Goal: Task Accomplishment & Management: Manage account settings

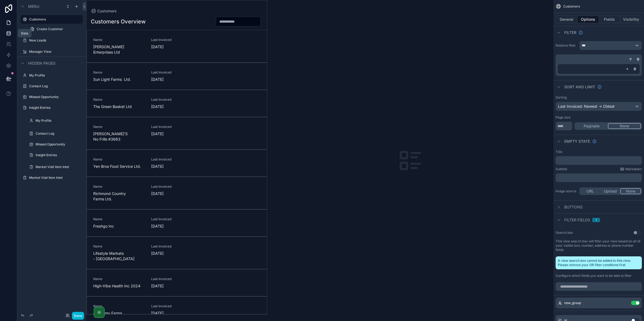
click at [6, 34] on icon at bounding box center [8, 33] width 5 height 5
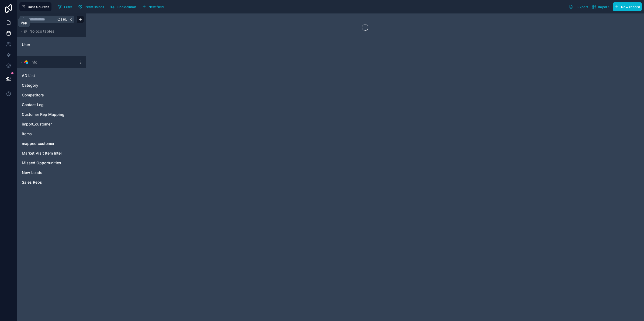
click at [9, 22] on icon at bounding box center [8, 22] width 5 height 5
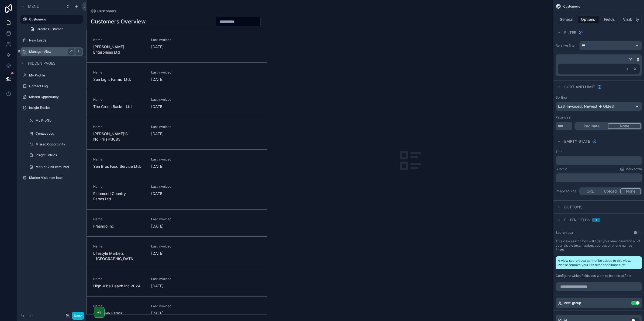
click at [41, 51] on label "Manager View" at bounding box center [50, 52] width 43 height 4
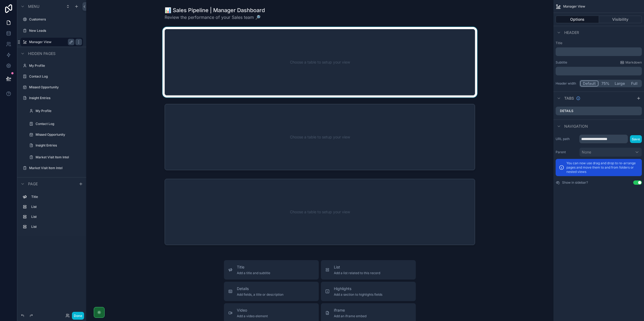
click at [192, 62] on div "scrollable content" at bounding box center [319, 62] width 458 height 71
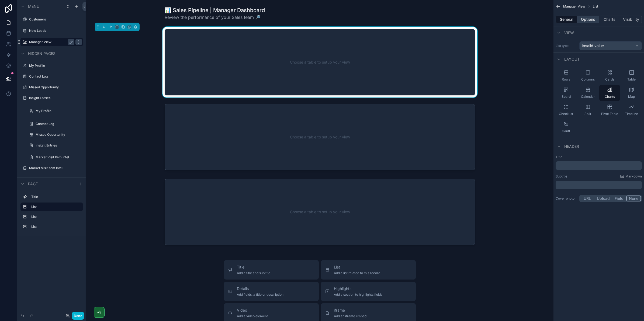
click at [585, 21] on button "Options" at bounding box center [588, 20] width 22 height 8
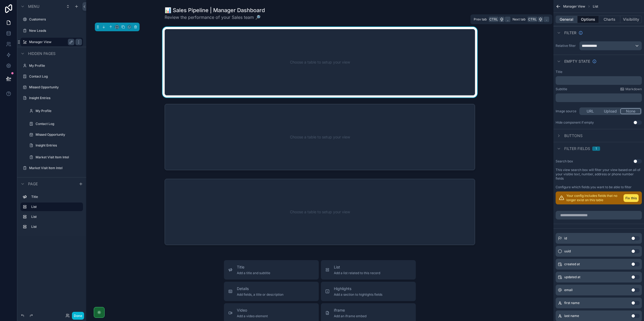
click at [569, 20] on button "General" at bounding box center [566, 20] width 22 height 8
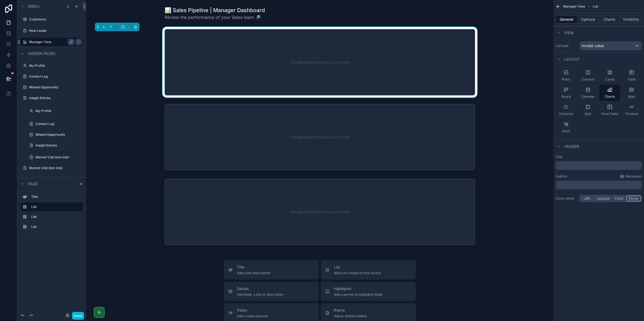
click at [594, 41] on div "List type Invalid value" at bounding box center [598, 45] width 90 height 13
click at [596, 47] on span "Invalid value" at bounding box center [592, 45] width 22 height 5
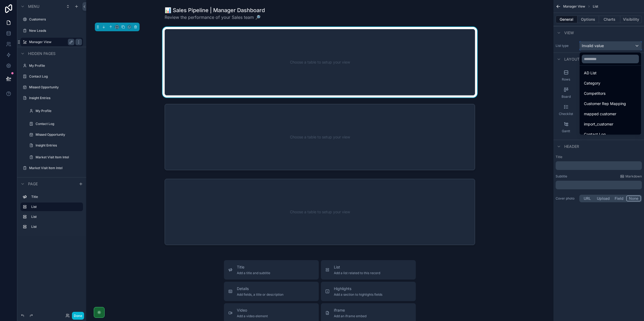
scroll to position [67, 0]
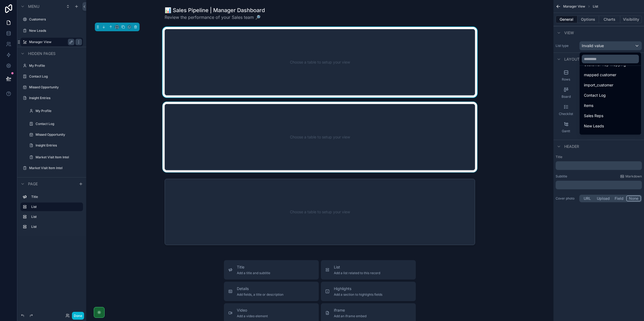
click at [376, 122] on div "scrollable content" at bounding box center [319, 137] width 458 height 71
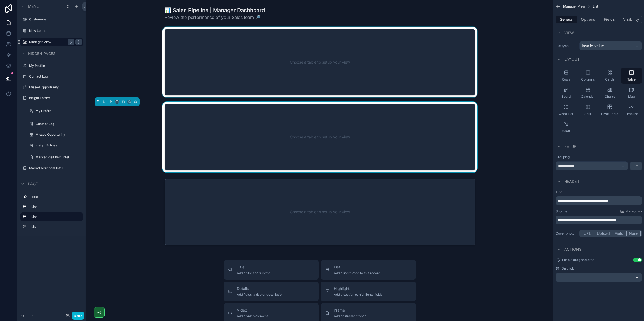
click at [395, 65] on div "scrollable content" at bounding box center [319, 62] width 458 height 71
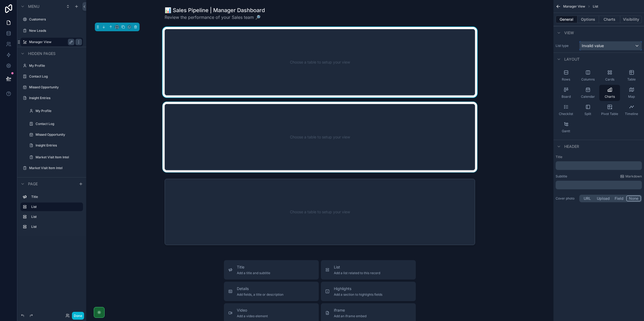
click at [605, 42] on div "Invalid value" at bounding box center [610, 45] width 62 height 9
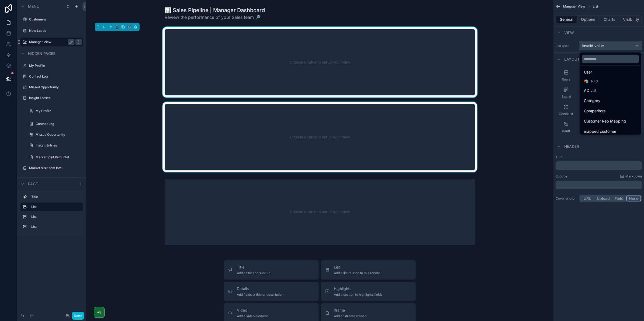
scroll to position [0, 0]
click at [597, 100] on div "AD List" at bounding box center [610, 101] width 53 height 6
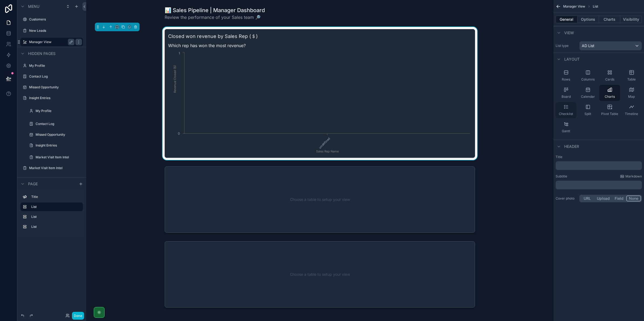
click at [574, 108] on div "Checklist" at bounding box center [565, 110] width 21 height 16
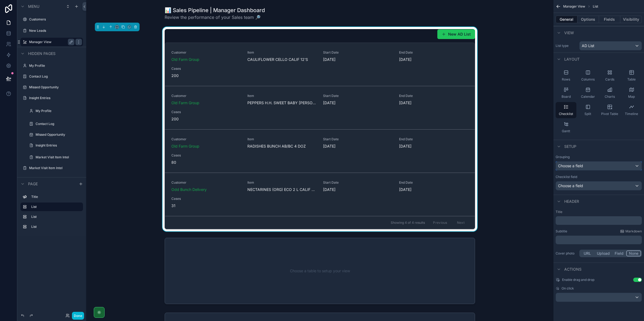
click at [599, 170] on div "Choose a field" at bounding box center [599, 166] width 86 height 9
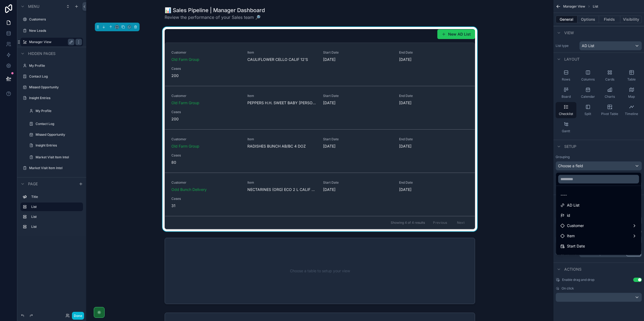
click at [599, 168] on div "scrollable content" at bounding box center [322, 160] width 644 height 321
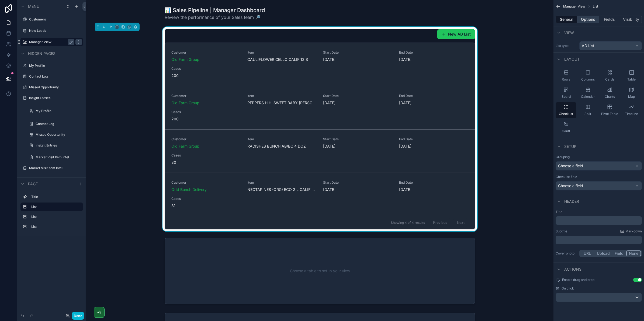
click at [588, 18] on button "Options" at bounding box center [588, 20] width 22 height 8
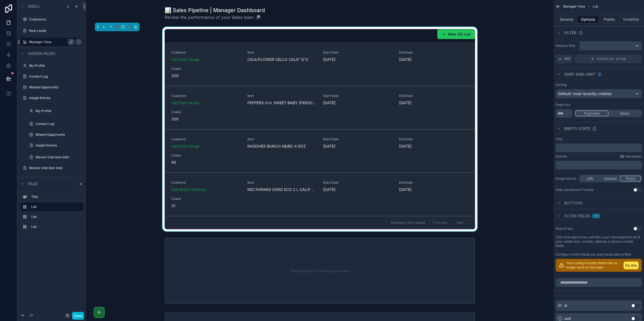
click at [591, 47] on div "scrollable content" at bounding box center [610, 45] width 62 height 9
click at [593, 46] on div "scrollable content" at bounding box center [322, 160] width 644 height 321
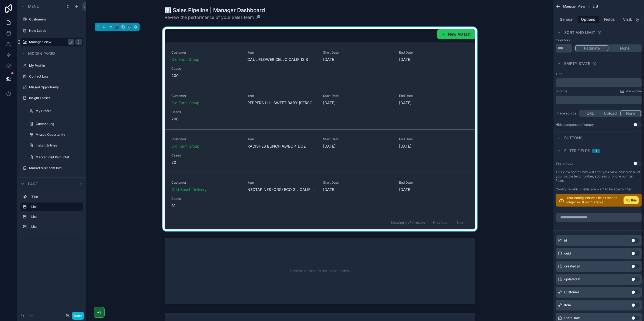
scroll to position [67, 0]
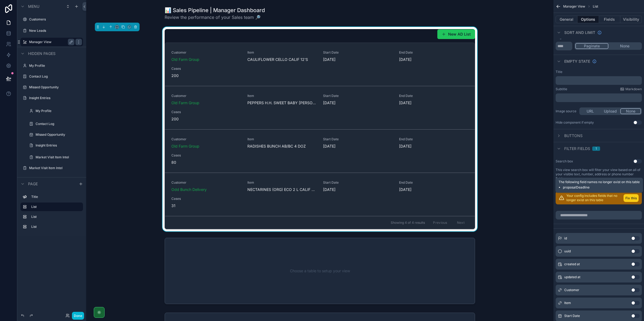
click at [626, 197] on button "Fix this" at bounding box center [630, 198] width 15 height 8
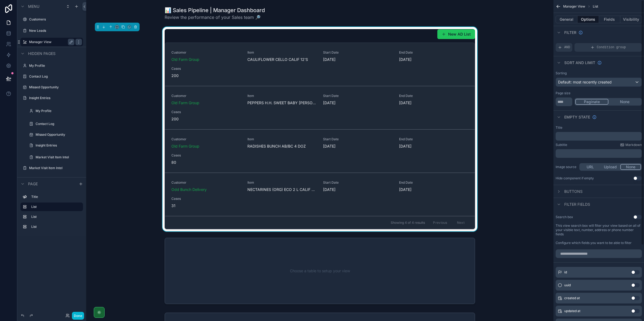
scroll to position [0, 0]
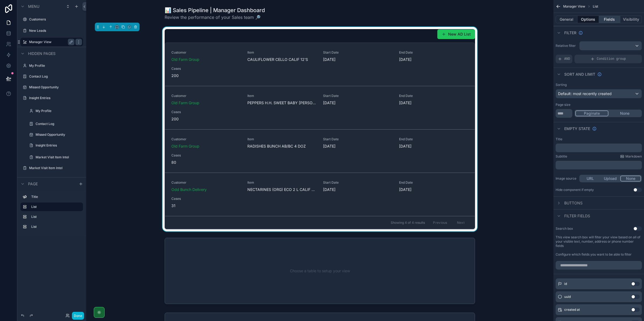
click at [604, 16] on button "Fields" at bounding box center [610, 20] width 22 height 8
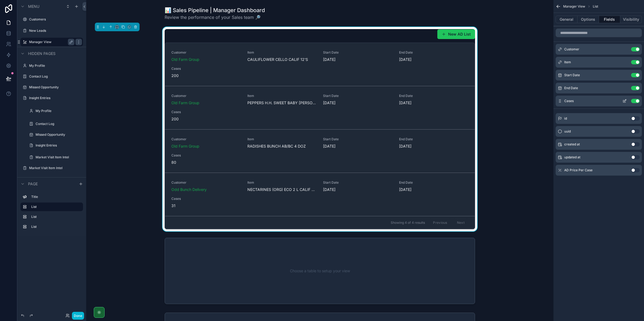
click at [622, 101] on button "scrollable content" at bounding box center [624, 101] width 9 height 4
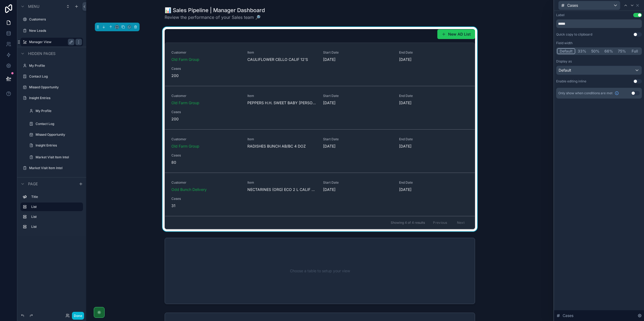
click at [534, 106] on div "New AD List Customer Old Farm Group Item CAULIFLOWER CELLO CALIF 12'S Start Dat…" at bounding box center [319, 129] width 458 height 204
click at [640, 6] on div "Cases" at bounding box center [599, 5] width 86 height 11
click at [638, 6] on icon at bounding box center [637, 5] width 2 height 2
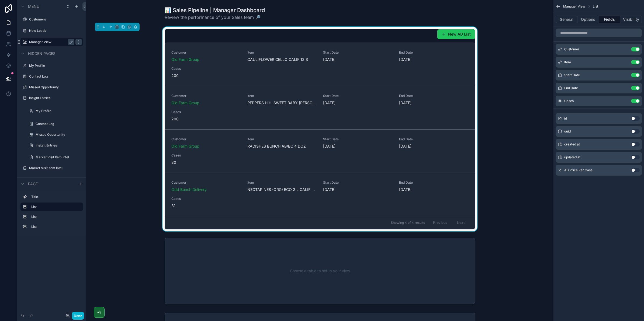
click at [587, 24] on div "General Options Fields Visibility" at bounding box center [598, 19] width 90 height 13
click at [592, 16] on button "Options" at bounding box center [588, 20] width 22 height 8
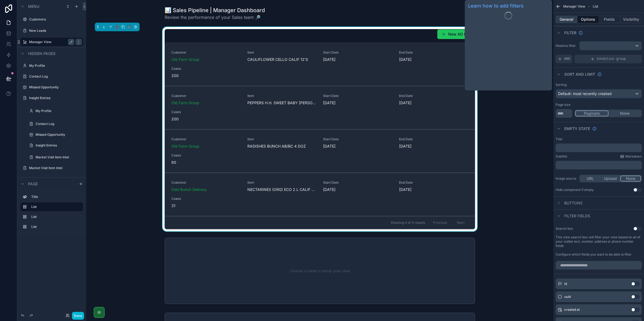
click at [567, 21] on button "General" at bounding box center [566, 20] width 22 height 8
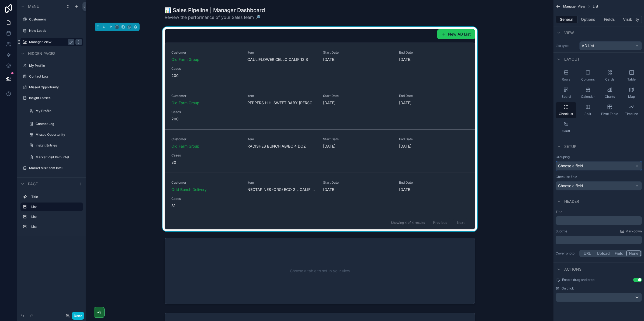
click at [581, 168] on span "Choose a field" at bounding box center [570, 165] width 25 height 5
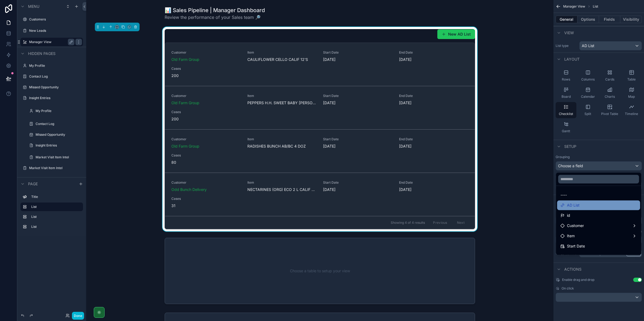
click at [594, 208] on div "AD List" at bounding box center [598, 205] width 76 height 6
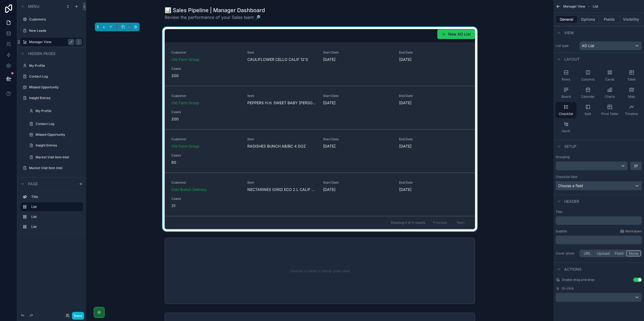
click at [617, 184] on div "Choose a field" at bounding box center [599, 186] width 86 height 9
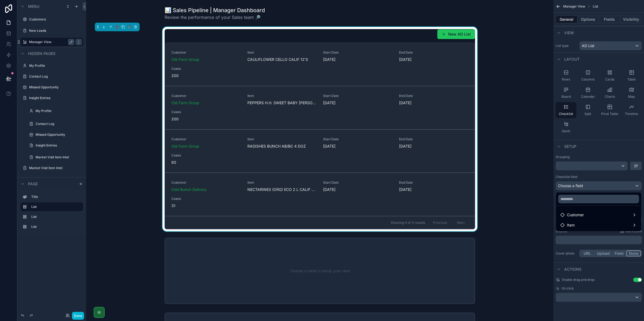
click at [600, 189] on div "scrollable content" at bounding box center [322, 160] width 644 height 321
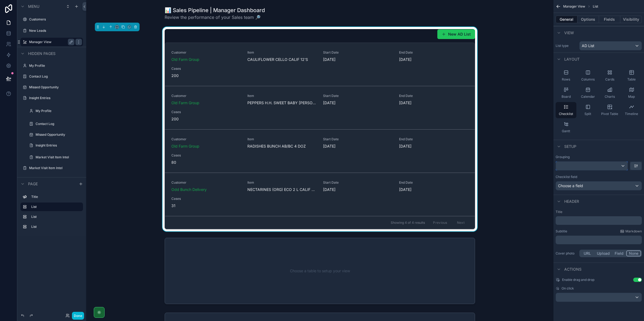
click at [593, 169] on div "scrollable content" at bounding box center [592, 166] width 72 height 9
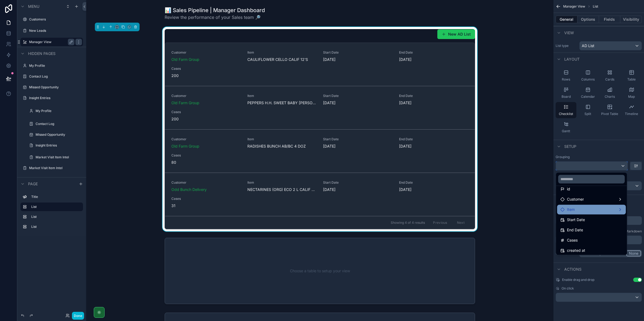
scroll to position [15, 0]
click at [591, 210] on div "Customer" at bounding box center [591, 211] width 62 height 6
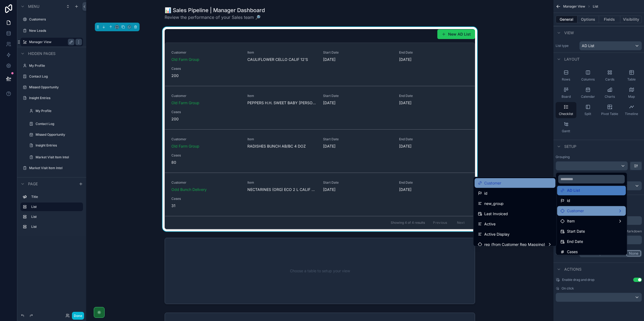
click at [507, 181] on div "Customer" at bounding box center [515, 183] width 74 height 6
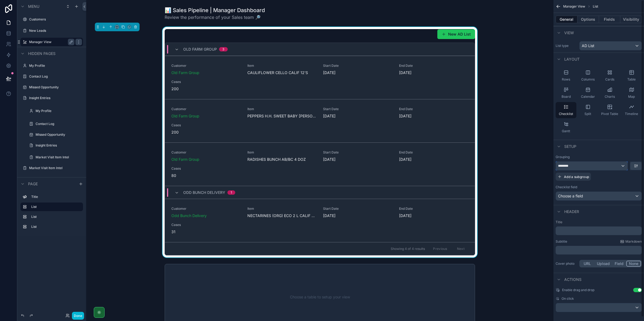
click at [608, 163] on div "********" at bounding box center [592, 166] width 72 height 9
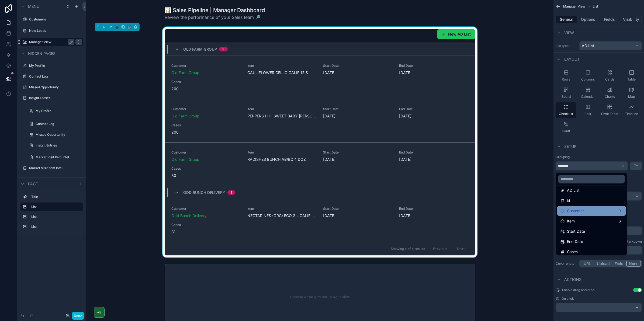
click at [598, 207] on div "Customer" at bounding box center [591, 211] width 69 height 10
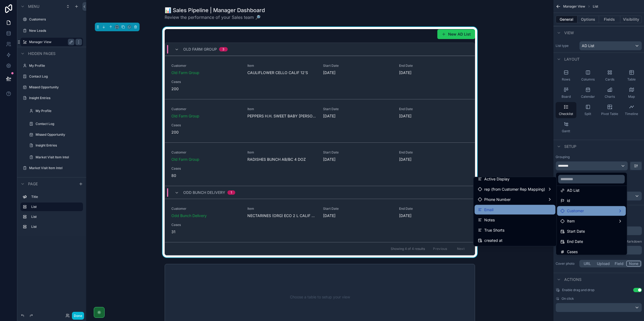
scroll to position [49, 0]
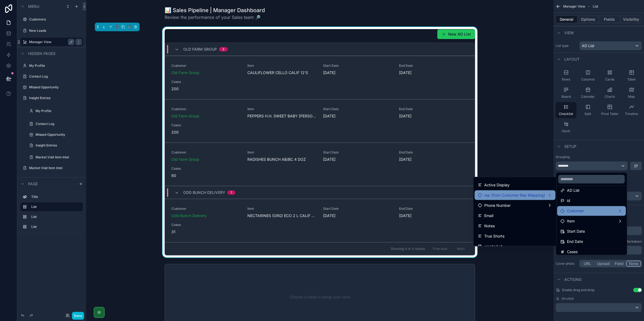
click at [529, 197] on span "rep (from Customer Rep Mapping)" at bounding box center [514, 195] width 61 height 6
click at [498, 197] on span "rep (from Customer Rep Mapping)" at bounding box center [514, 195] width 61 height 6
click at [499, 204] on span "Phone Number" at bounding box center [497, 205] width 26 height 6
click at [500, 197] on span "rep (from Customer Rep Mapping)" at bounding box center [514, 195] width 61 height 6
click at [510, 197] on span "rep (from Customer Rep Mapping)" at bounding box center [514, 195] width 61 height 6
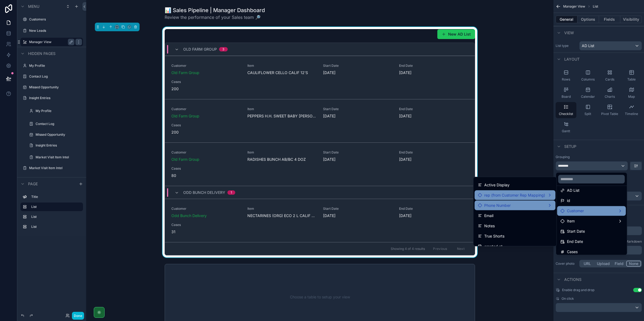
click at [547, 192] on div "rep (from Customer Rep Mapping)" at bounding box center [515, 195] width 74 height 6
click at [538, 204] on div "Phone Number" at bounding box center [515, 205] width 74 height 6
click at [538, 198] on div "rep (from Customer Rep Mapping)" at bounding box center [514, 195] width 81 height 10
click at [539, 197] on span "rep (from Customer Rep Mapping)" at bounding box center [514, 195] width 61 height 6
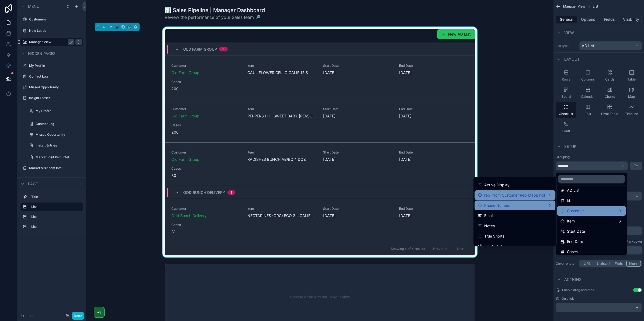
click at [539, 197] on span "rep (from Customer Rep Mapping)" at bounding box center [514, 195] width 61 height 6
click at [538, 205] on div "Phone Number" at bounding box center [515, 205] width 74 height 6
click at [538, 195] on span "rep (from Customer Rep Mapping)" at bounding box center [514, 195] width 61 height 6
click at [538, 201] on div "Phone Number" at bounding box center [514, 206] width 81 height 10
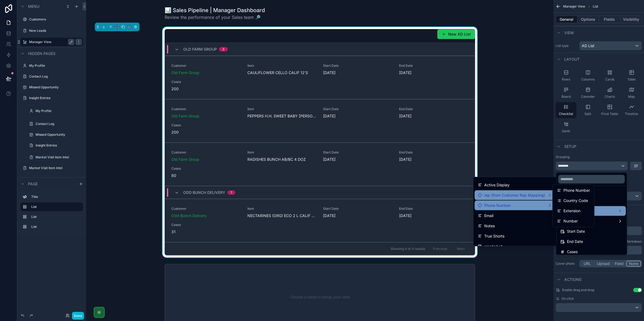
click at [538, 193] on span "rep (from Customer Rep Mapping)" at bounding box center [514, 195] width 61 height 6
click at [537, 199] on div "rep (from Customer Rep Mapping)" at bounding box center [514, 195] width 81 height 10
click at [537, 203] on div "Phone Number" at bounding box center [515, 205] width 74 height 6
click at [538, 197] on span "rep (from Customer Rep Mapping)" at bounding box center [514, 195] width 61 height 6
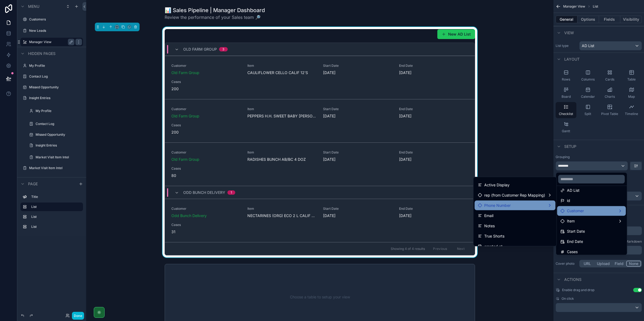
click at [532, 158] on div "New AD List Old Farm Group 3 Customer Old Farm Group Item CAULIFLOWER CELLO CAL…" at bounding box center [319, 142] width 458 height 231
click at [577, 206] on div "Customer" at bounding box center [591, 211] width 69 height 10
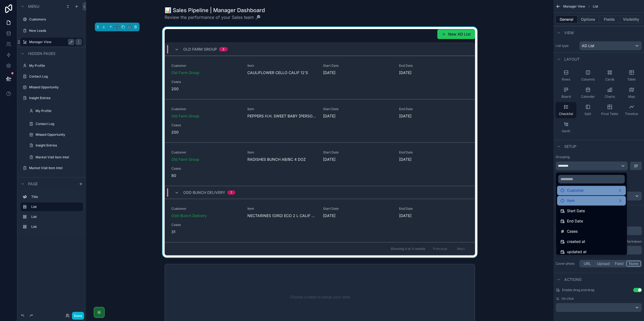
scroll to position [15, 0]
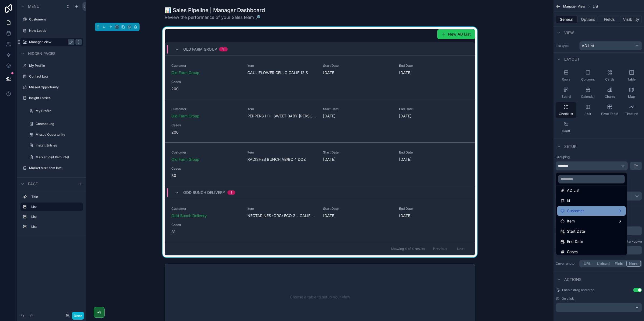
click at [175, 53] on div "Old Farm Group 3" at bounding box center [201, 49] width 53 height 9
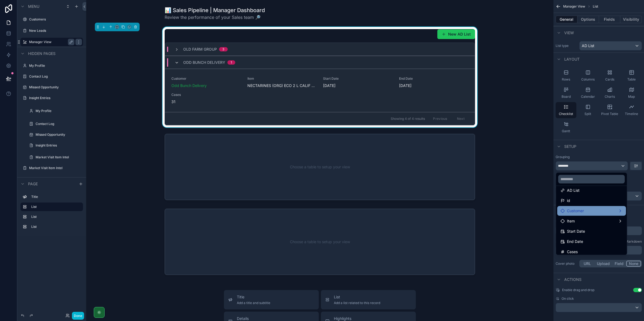
click at [175, 61] on icon "scrollable content" at bounding box center [177, 63] width 4 height 4
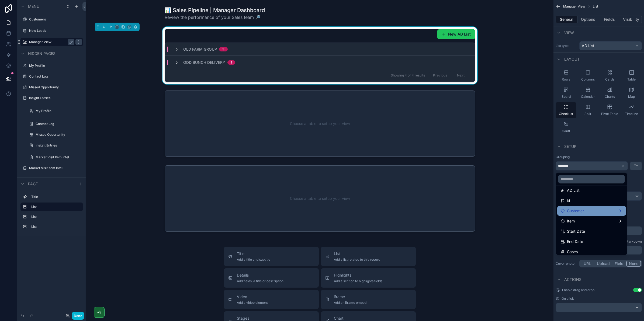
click at [175, 63] on icon "scrollable content" at bounding box center [177, 63] width 4 height 4
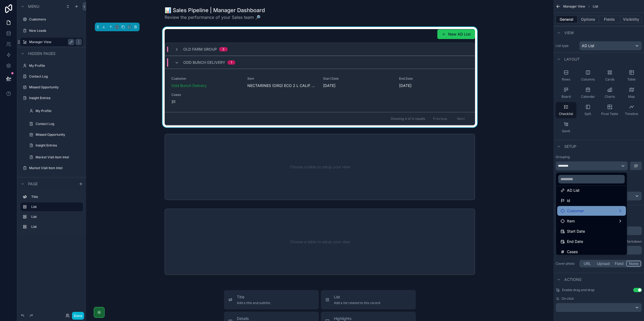
click at [174, 53] on div "Old Farm Group 3" at bounding box center [320, 49] width 310 height 13
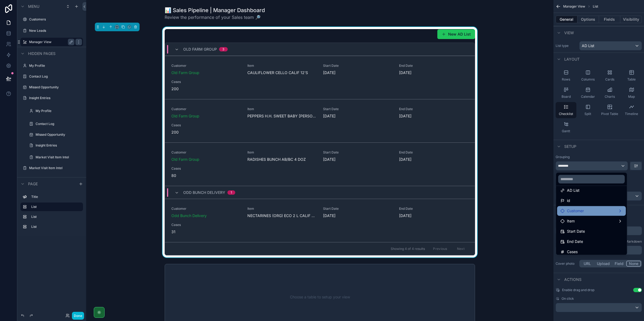
click at [175, 53] on div "Old Farm Group 3" at bounding box center [201, 49] width 53 height 9
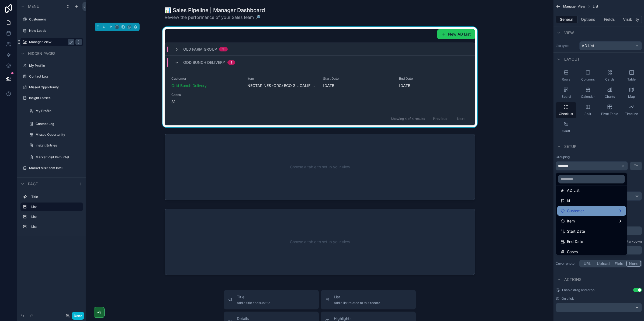
click at [175, 58] on div "Odd Bunch Delivery 1" at bounding box center [205, 62] width 61 height 9
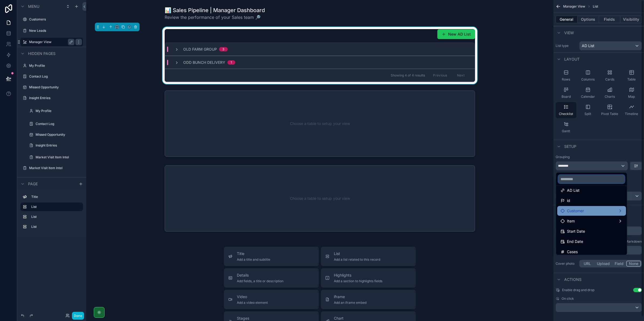
click at [570, 183] on input "text" at bounding box center [591, 179] width 67 height 9
click at [563, 163] on div "scrollable content" at bounding box center [322, 160] width 644 height 321
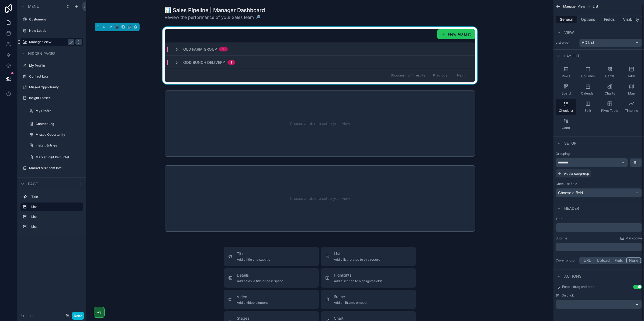
scroll to position [4, 0]
click at [589, 18] on button "Options" at bounding box center [588, 20] width 22 height 8
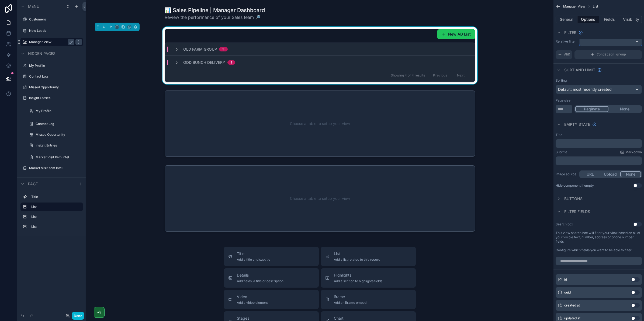
click at [589, 45] on div "scrollable content" at bounding box center [610, 41] width 62 height 9
click at [559, 62] on div "scrollable content" at bounding box center [322, 160] width 644 height 321
click at [591, 42] on div "scrollable content" at bounding box center [610, 41] width 62 height 9
click at [606, 71] on div "All" at bounding box center [610, 70] width 53 height 6
click at [593, 43] on div "***" at bounding box center [610, 41] width 62 height 9
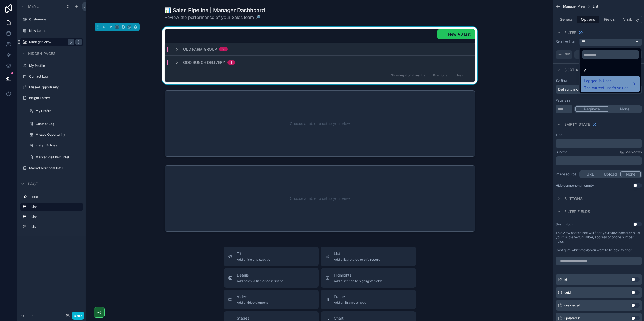
click at [593, 78] on span "Logged in User" at bounding box center [606, 81] width 44 height 6
click at [562, 67] on div "scrollable content" at bounding box center [322, 160] width 644 height 321
click at [596, 36] on div "Filter" at bounding box center [598, 32] width 90 height 13
click at [587, 43] on div "***" at bounding box center [610, 41] width 62 height 9
click at [604, 81] on span "Logged in User" at bounding box center [606, 81] width 44 height 6
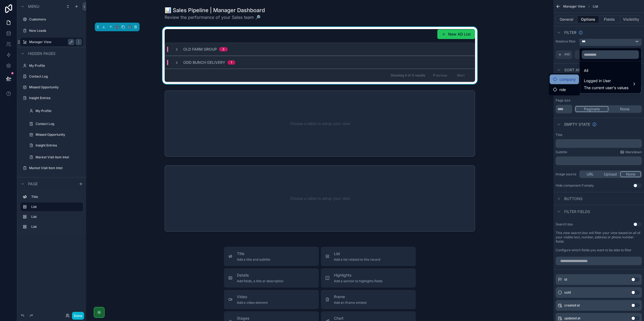
click at [572, 79] on span "company" at bounding box center [567, 79] width 16 height 6
click at [593, 69] on div "All" at bounding box center [610, 70] width 53 height 6
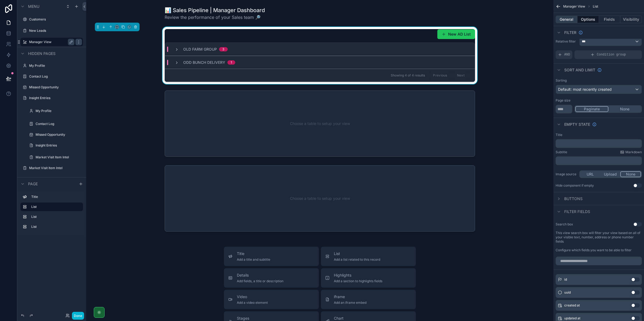
click at [567, 20] on button "General" at bounding box center [566, 20] width 22 height 8
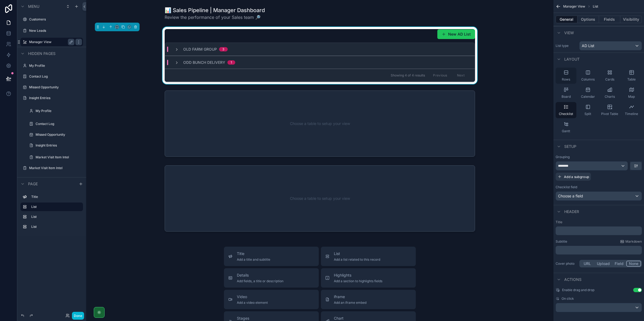
click at [570, 77] on div "Rows" at bounding box center [565, 76] width 21 height 16
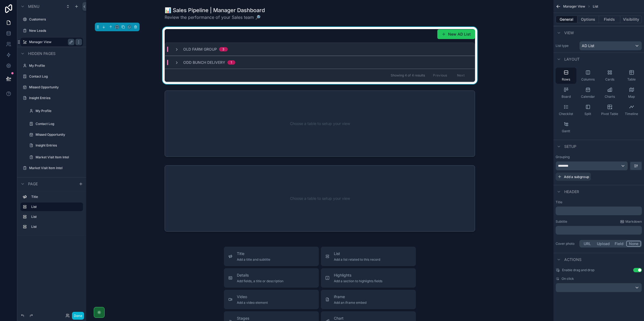
click at [179, 53] on div "Old Farm Group 3" at bounding box center [320, 49] width 310 height 13
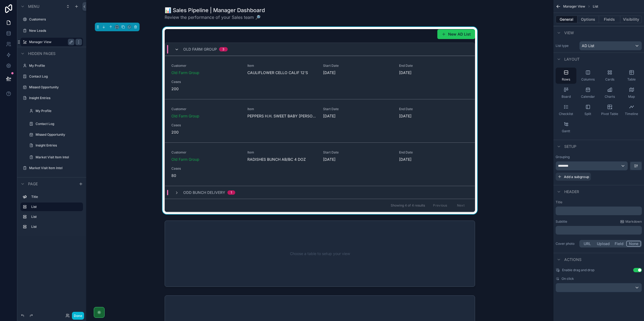
click at [175, 48] on icon "scrollable content" at bounding box center [177, 49] width 4 height 4
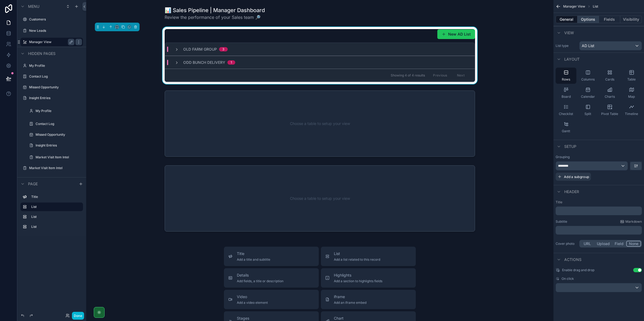
click at [587, 18] on button "Options" at bounding box center [588, 20] width 22 height 8
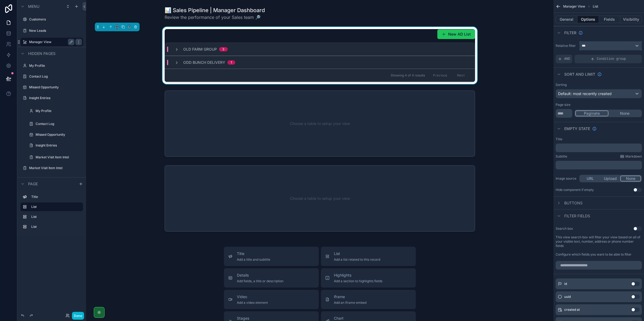
click at [597, 48] on div "***" at bounding box center [610, 45] width 62 height 9
click at [600, 71] on ul "All Logged in User The current user's values" at bounding box center [609, 82] width 61 height 32
click at [549, 73] on div "📊 Sales Pipeline | Manager Dashboard Review the performance of your Sales team …" at bounding box center [319, 241] width 467 height 482
click at [568, 79] on div "scrollable content" at bounding box center [322, 160] width 644 height 321
click at [566, 22] on button "General" at bounding box center [566, 20] width 22 height 8
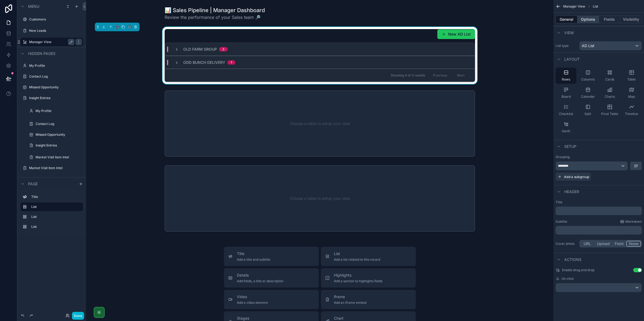
click at [585, 19] on button "Options" at bounding box center [588, 20] width 22 height 8
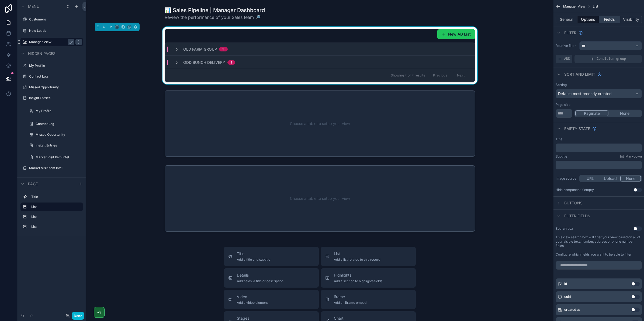
click at [610, 21] on button "Fields" at bounding box center [610, 20] width 22 height 8
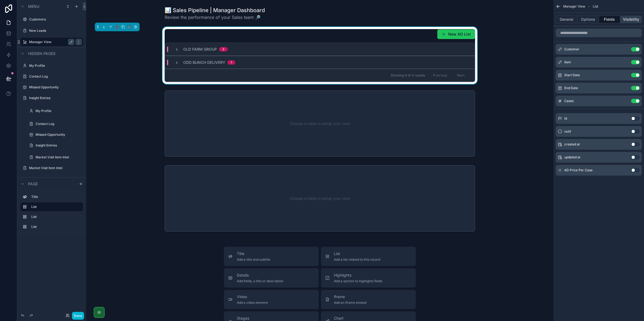
click at [623, 19] on button "Visibility" at bounding box center [631, 20] width 22 height 8
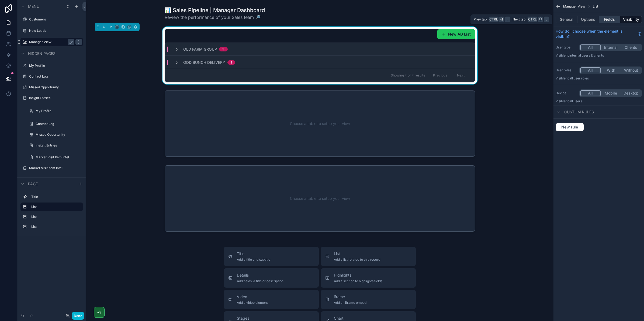
click at [602, 18] on button "Fields" at bounding box center [610, 20] width 22 height 8
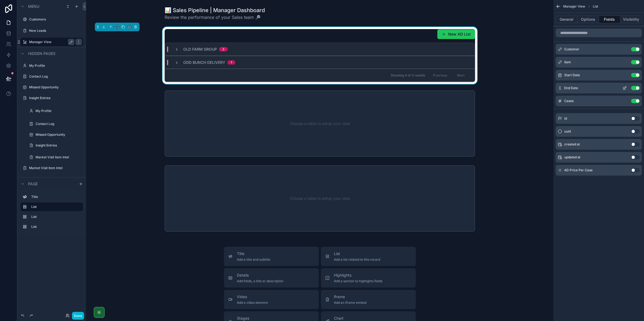
click at [564, 90] on span "End Date" at bounding box center [571, 88] width 14 height 4
click at [624, 86] on icon "scrollable content" at bounding box center [624, 88] width 4 height 4
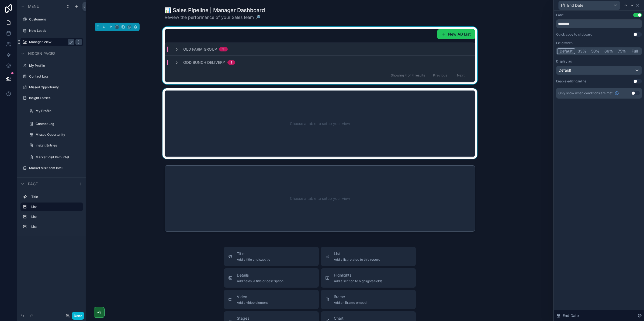
click at [545, 110] on div "scrollable content" at bounding box center [319, 123] width 458 height 71
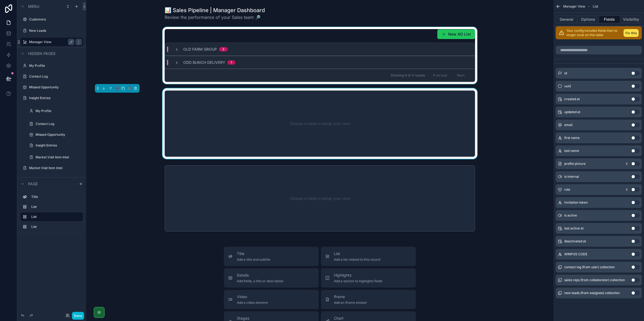
click at [393, 34] on div "scrollable content" at bounding box center [319, 55] width 458 height 57
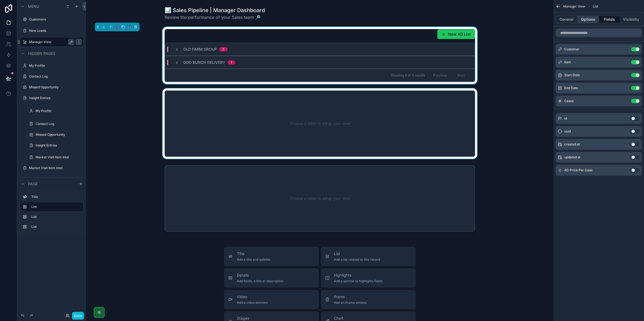
click at [592, 18] on button "Options" at bounding box center [588, 20] width 22 height 8
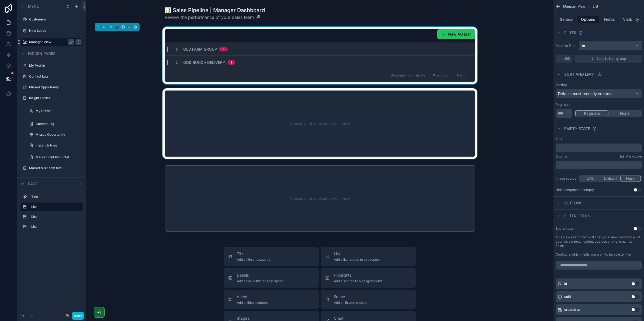
click at [597, 47] on div "***" at bounding box center [610, 45] width 62 height 9
click at [593, 33] on div "scrollable content" at bounding box center [322, 160] width 644 height 321
click at [571, 18] on button "General" at bounding box center [566, 20] width 22 height 8
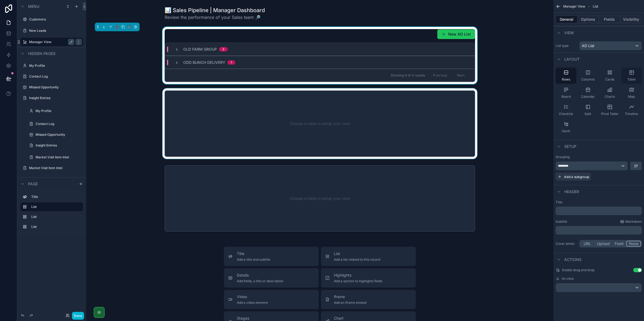
click at [635, 79] on span "Table" at bounding box center [631, 79] width 8 height 4
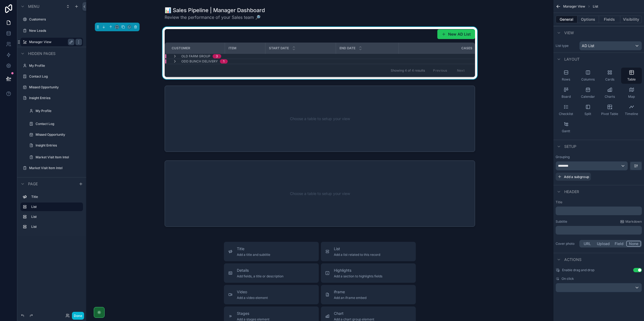
click at [162, 79] on div "New AD List Customer Item Start Date End Date Cases Old Farm Group 3 Odd Bunch …" at bounding box center [319, 53] width 458 height 52
click at [237, 77] on div "Customer Item Start Date End Date Cases Old Farm Group 3 Odd Bunch Delivery 1 S…" at bounding box center [320, 60] width 310 height 34
click at [236, 77] on div "Customer Item Start Date End Date Cases Old Farm Group 3 Odd Bunch Delivery 1 S…" at bounding box center [320, 60] width 310 height 34
drag, startPoint x: 588, startPoint y: 75, endPoint x: 581, endPoint y: 79, distance: 8.1
click at [587, 75] on icon "scrollable content" at bounding box center [587, 72] width 5 height 5
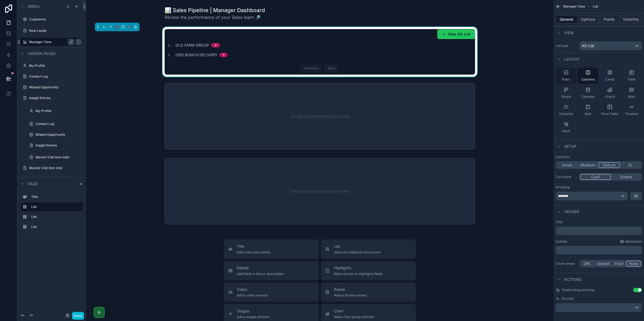
click at [563, 70] on icon "scrollable content" at bounding box center [565, 72] width 5 height 5
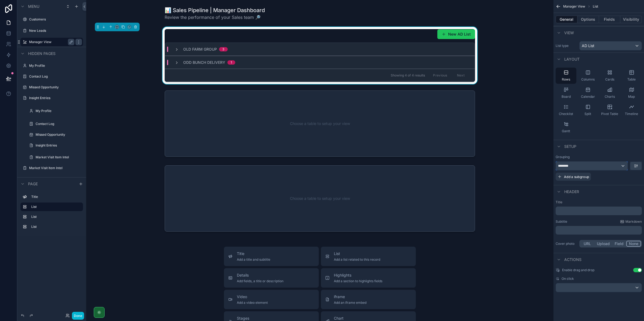
click at [597, 166] on div "********" at bounding box center [592, 166] width 72 height 9
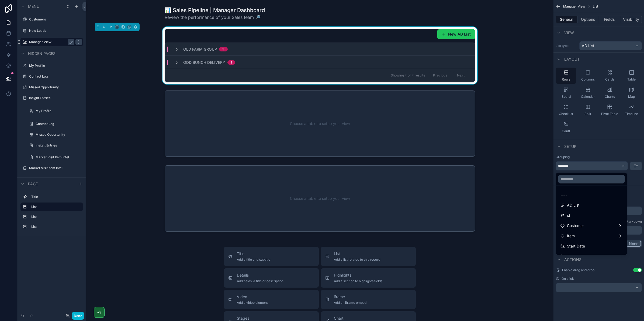
click at [595, 163] on div "scrollable content" at bounding box center [322, 160] width 644 height 321
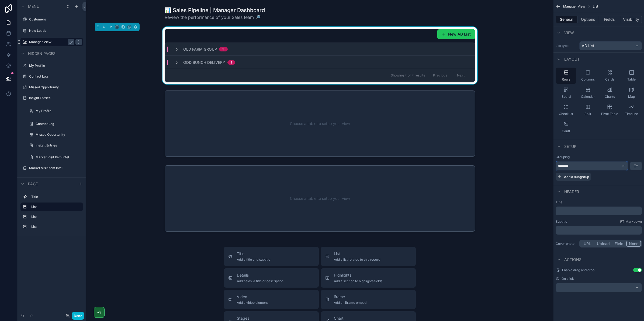
click at [618, 168] on div "********" at bounding box center [592, 166] width 72 height 9
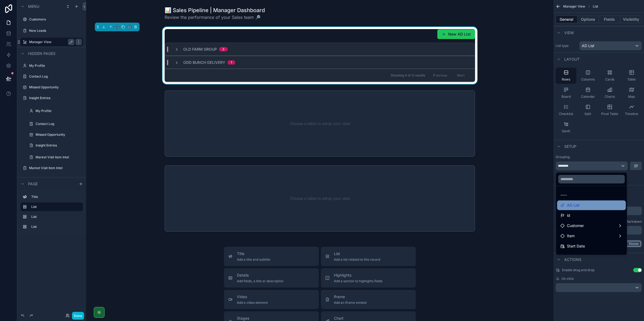
click at [597, 206] on div "AD List" at bounding box center [591, 205] width 62 height 6
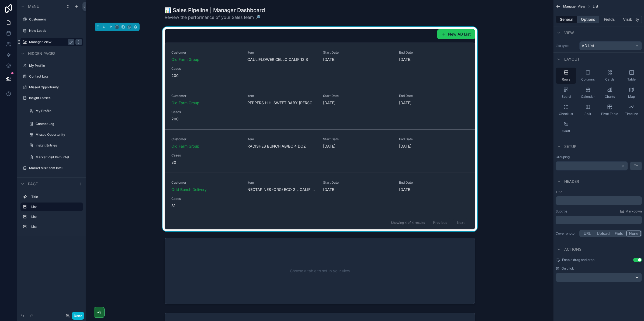
drag, startPoint x: 581, startPoint y: 23, endPoint x: 582, endPoint y: 20, distance: 3.2
click at [581, 22] on div "General Options Fields Visibility" at bounding box center [598, 19] width 90 height 13
click at [582, 20] on button "Options" at bounding box center [588, 20] width 22 height 8
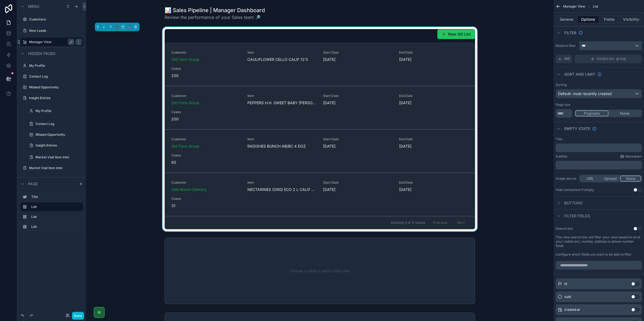
click at [584, 41] on button "***" at bounding box center [610, 45] width 62 height 9
click at [597, 73] on div "All" at bounding box center [610, 75] width 53 height 6
click at [622, 108] on div "Page size ** Paginate None" at bounding box center [598, 110] width 86 height 15
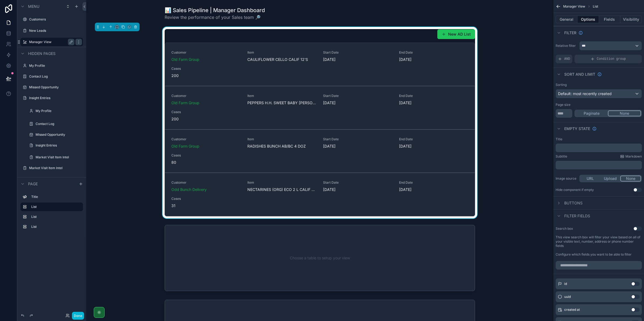
click at [602, 115] on button "Paginate" at bounding box center [591, 113] width 33 height 6
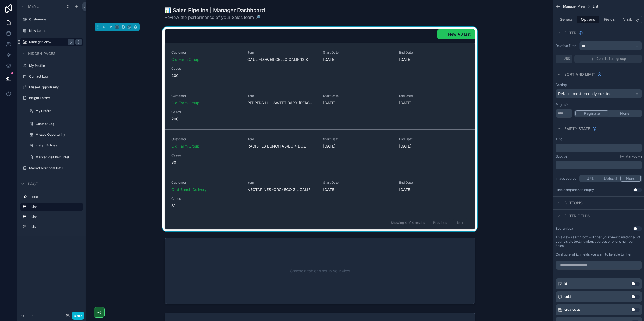
click at [618, 114] on button "None" at bounding box center [624, 113] width 33 height 6
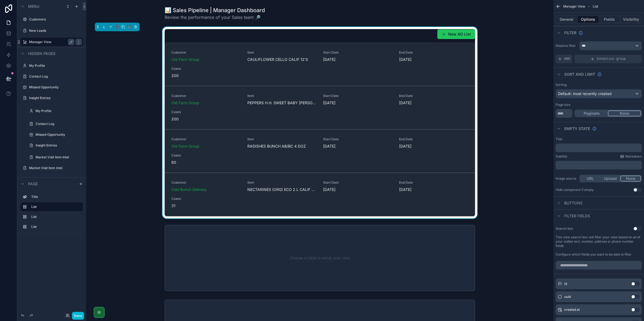
click at [605, 107] on div "Page size" at bounding box center [598, 105] width 86 height 4
click at [607, 106] on div "Page size" at bounding box center [598, 105] width 86 height 4
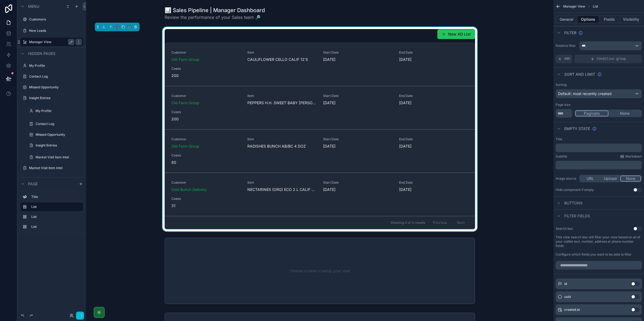
click at [602, 112] on button "Paginate" at bounding box center [591, 113] width 33 height 6
click at [602, 20] on button "Fields" at bounding box center [610, 20] width 22 height 8
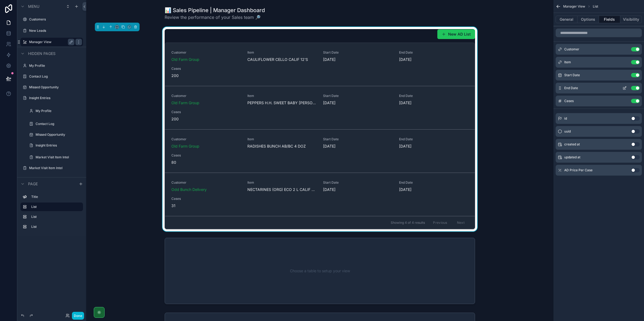
click at [559, 86] on icon "scrollable content" at bounding box center [560, 88] width 4 height 4
click at [623, 86] on icon "scrollable content" at bounding box center [624, 88] width 4 height 4
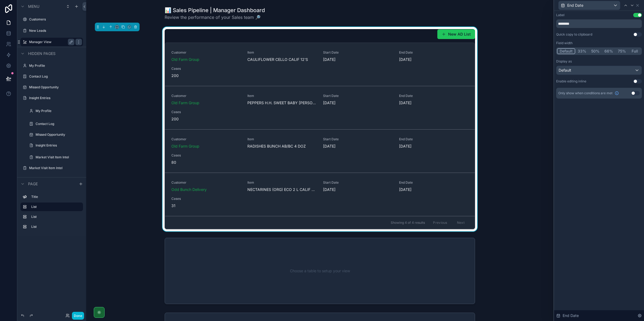
click at [542, 143] on div "New AD List Customer Old Farm Group Item CAULIFLOWER CELLO CALIF 12'S Start Dat…" at bounding box center [319, 129] width 458 height 204
click at [635, 4] on div at bounding box center [632, 5] width 6 height 6
click at [636, 4] on icon at bounding box center [637, 5] width 4 height 4
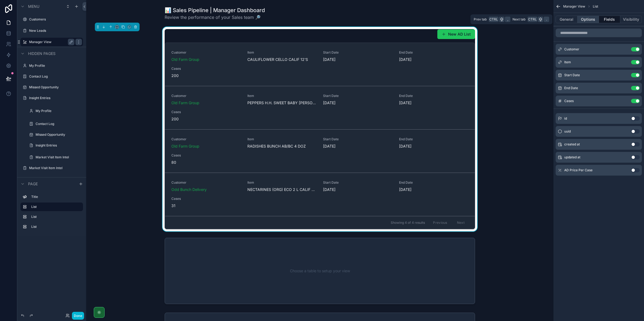
click at [594, 23] on button "Options" at bounding box center [588, 20] width 22 height 8
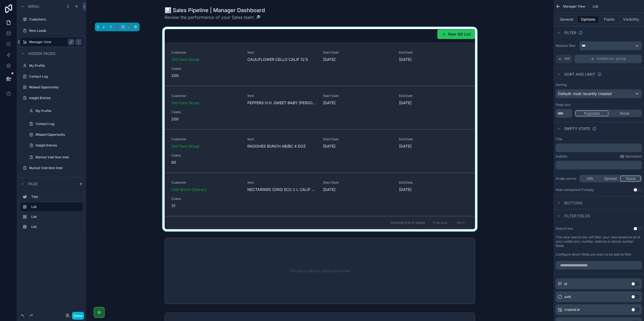
click at [581, 59] on div "Condition group" at bounding box center [607, 59] width 67 height 9
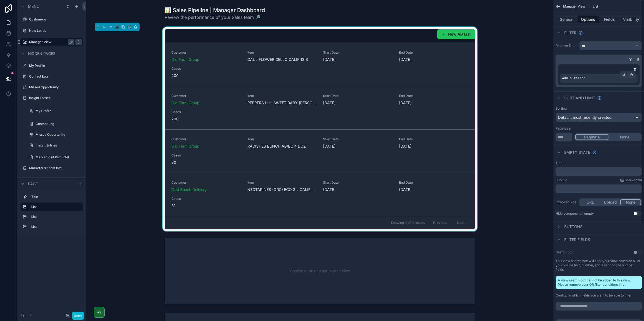
click at [581, 79] on span "Add a filter" at bounding box center [573, 78] width 23 height 4
click at [622, 75] on icon "scrollable content" at bounding box center [623, 74] width 3 height 3
click at [515, 72] on div "Select a field" at bounding box center [508, 70] width 32 height 9
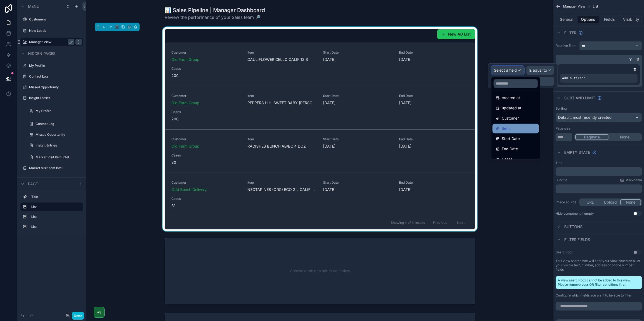
scroll to position [38, 0]
click at [526, 130] on div "End Date" at bounding box center [516, 133] width 40 height 6
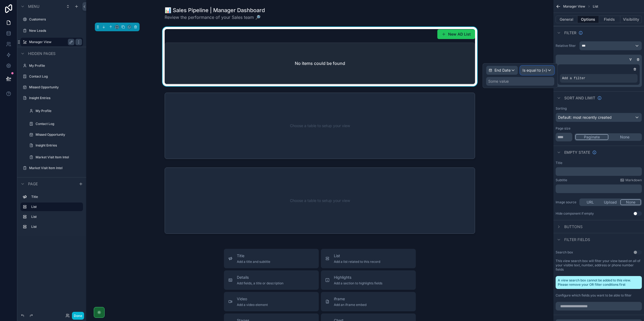
click at [534, 68] on span "Is equal to (=)" at bounding box center [534, 70] width 25 height 5
click at [562, 151] on div "Is before or equal to" at bounding box center [544, 150] width 40 height 6
click at [496, 82] on div "Some value" at bounding box center [487, 81] width 20 height 5
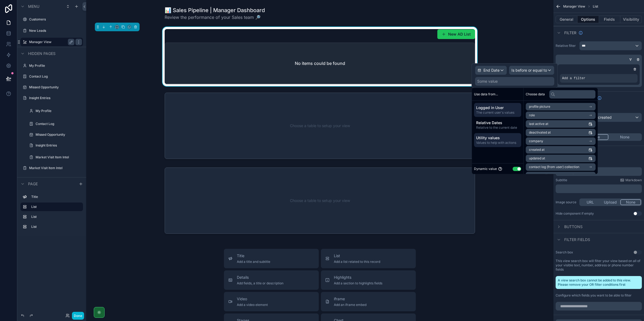
click at [508, 144] on div "Utility values Values to help with actions" at bounding box center [497, 140] width 47 height 14
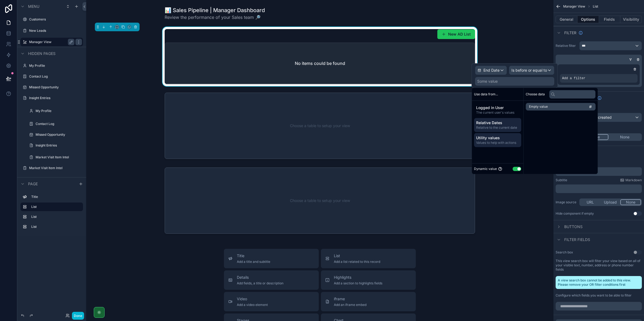
click at [515, 126] on span "Relative to the current date" at bounding box center [497, 128] width 43 height 4
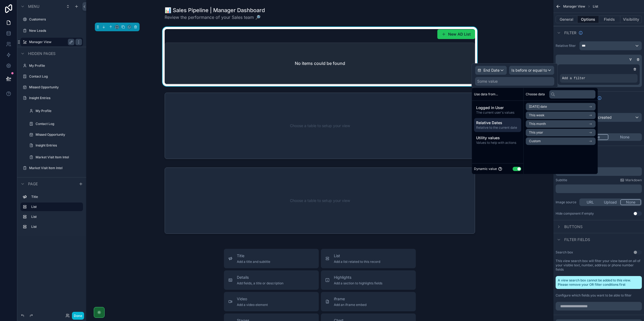
click at [545, 107] on span "[DATE] date" at bounding box center [538, 106] width 18 height 4
click at [563, 119] on li "Now" at bounding box center [560, 117] width 70 height 8
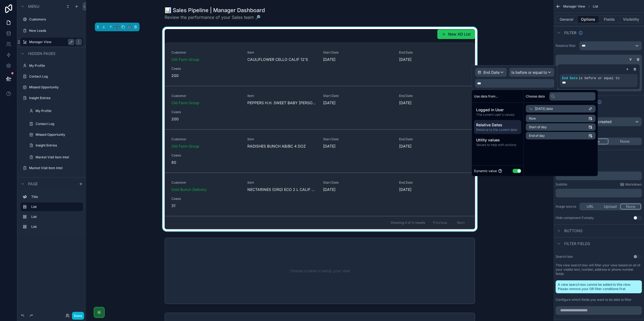
click at [516, 211] on div "New AD List Customer Old Farm Group Item CAULIFLOWER CELLO CALIF 12'S Start Dat…" at bounding box center [319, 129] width 458 height 204
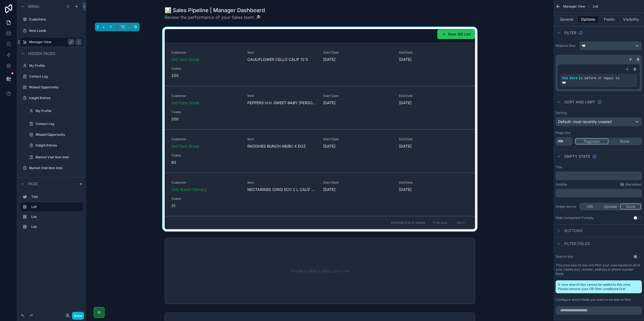
click at [630, 59] on icon "scrollable content" at bounding box center [629, 58] width 1 height 1
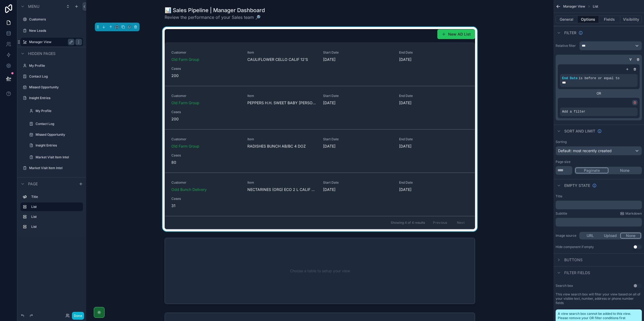
click at [634, 102] on icon "scrollable content" at bounding box center [634, 102] width 3 height 3
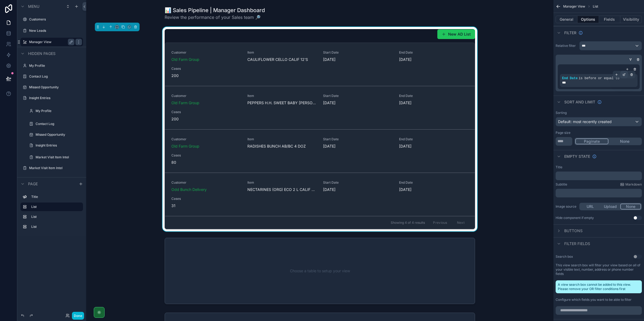
click at [623, 78] on div "scrollable content" at bounding box center [624, 75] width 8 height 8
click at [514, 74] on span "Is before or equal to" at bounding box center [529, 72] width 36 height 5
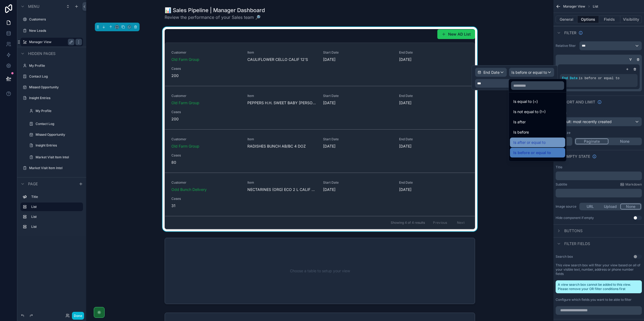
click at [540, 144] on span "Is after or equal to" at bounding box center [529, 142] width 32 height 6
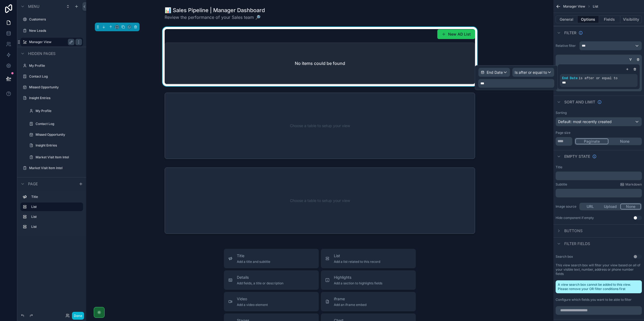
click at [530, 82] on div "***" at bounding box center [516, 83] width 76 height 9
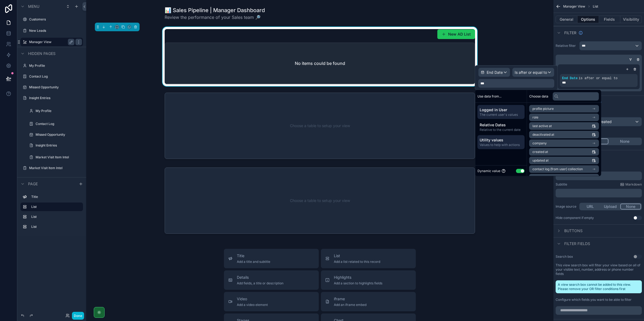
click at [512, 137] on span "Utility values" at bounding box center [500, 139] width 43 height 5
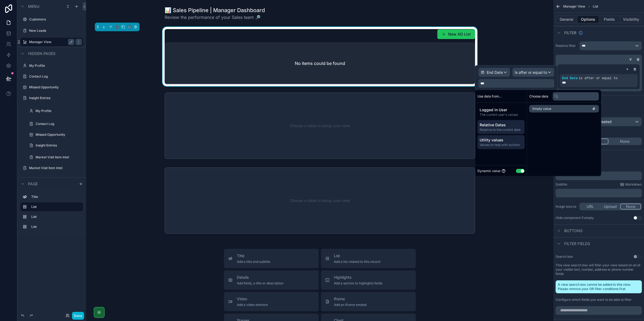
click at [512, 125] on span "Relative Dates" at bounding box center [500, 124] width 43 height 5
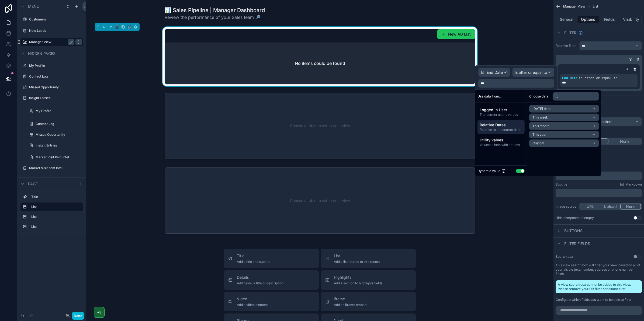
click at [541, 109] on span "[DATE] date" at bounding box center [541, 109] width 18 height 4
click at [535, 118] on span "Now" at bounding box center [535, 118] width 7 height 4
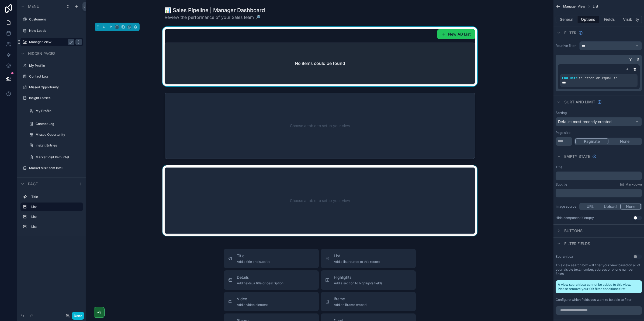
click at [526, 206] on div "scrollable content" at bounding box center [319, 200] width 458 height 71
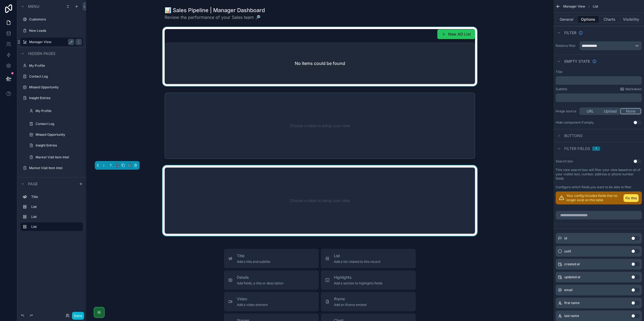
click at [292, 40] on div "scrollable content" at bounding box center [319, 56] width 458 height 59
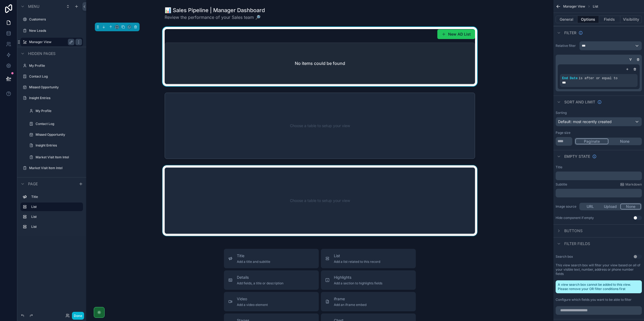
click at [574, 173] on div "﻿" at bounding box center [598, 176] width 86 height 9
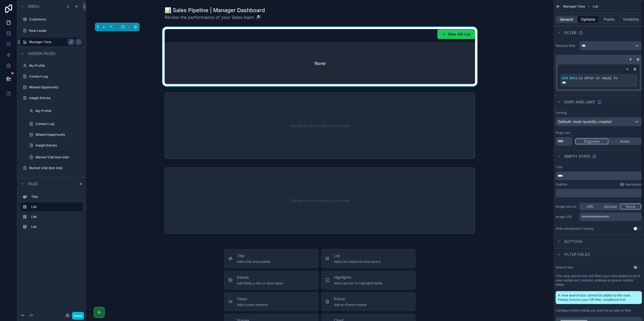
click at [573, 18] on button "General" at bounding box center [566, 20] width 22 height 8
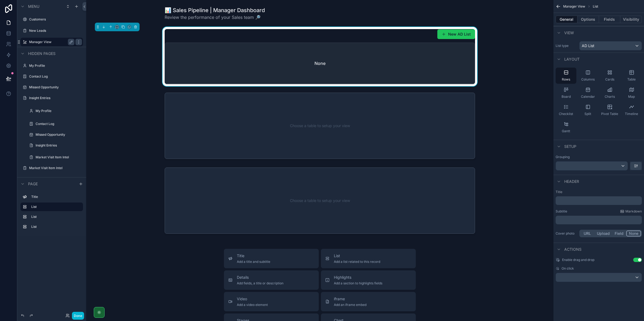
click at [571, 200] on p "﻿" at bounding box center [599, 200] width 83 height 5
click at [584, 214] on div "Subtitle Markdown" at bounding box center [598, 211] width 86 height 4
click at [581, 20] on button "Options" at bounding box center [588, 20] width 22 height 8
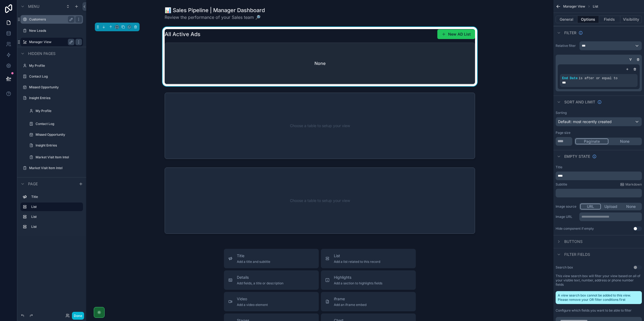
click at [42, 16] on div "Customers" at bounding box center [51, 19] width 45 height 6
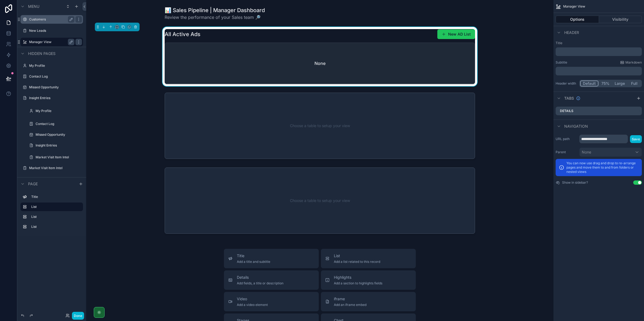
click at [42, 19] on label "Customers" at bounding box center [50, 19] width 43 height 4
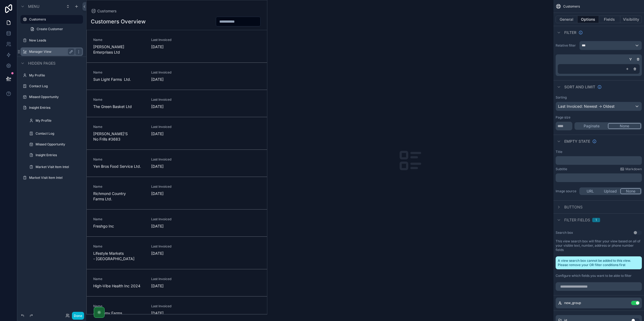
click at [136, 94] on div "scrollable content" at bounding box center [176, 157] width 180 height 314
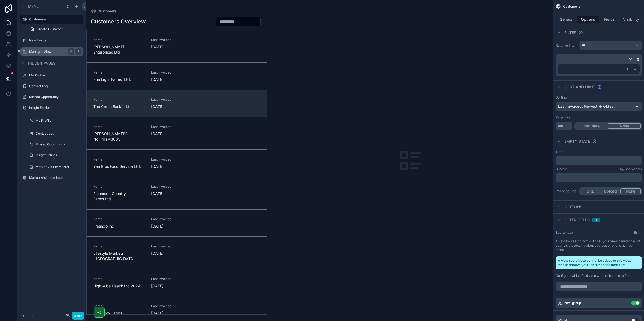
click at [137, 98] on div "Name The Green Basket Ltd" at bounding box center [118, 103] width 51 height 12
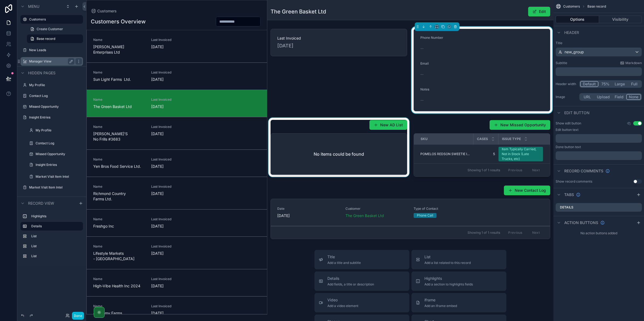
click at [383, 125] on div "scrollable content" at bounding box center [338, 148] width 143 height 61
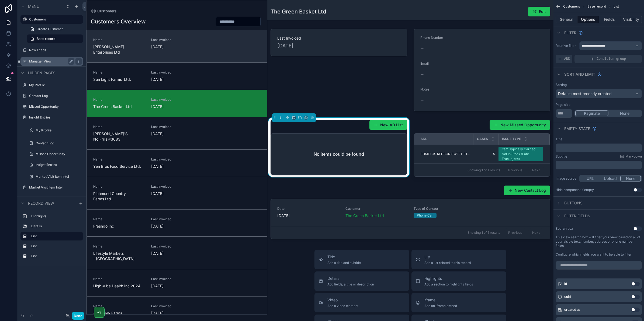
click at [174, 49] on span "[DATE]" at bounding box center [176, 46] width 51 height 5
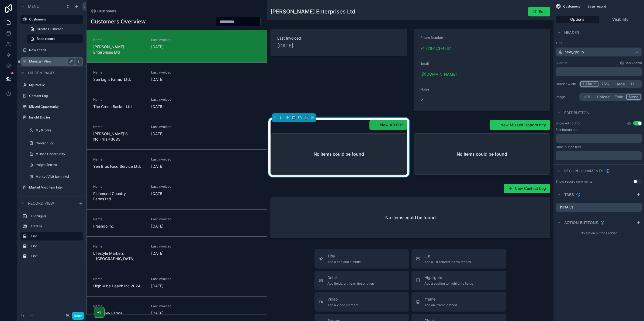
click at [373, 122] on button "New AD List" at bounding box center [388, 125] width 38 height 10
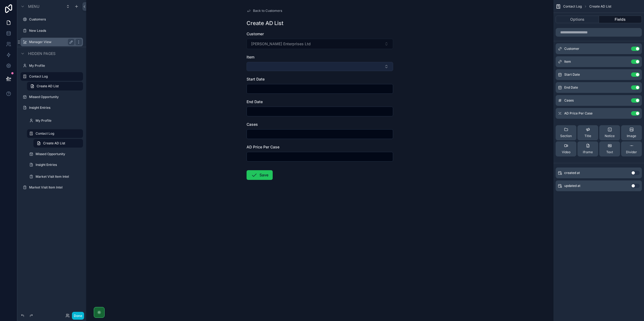
click at [252, 71] on form "Customer [PERSON_NAME] Enterprises Ltd Item Start Date End Date Cases AD Price …" at bounding box center [319, 122] width 147 height 183
drag, startPoint x: 255, startPoint y: 75, endPoint x: 255, endPoint y: 71, distance: 4.0
click at [255, 71] on form "Customer [PERSON_NAME] Enterprises Ltd Item Start Date End Date Cases AD Price …" at bounding box center [319, 122] width 147 height 183
click at [256, 69] on button "Select Button" at bounding box center [319, 66] width 147 height 9
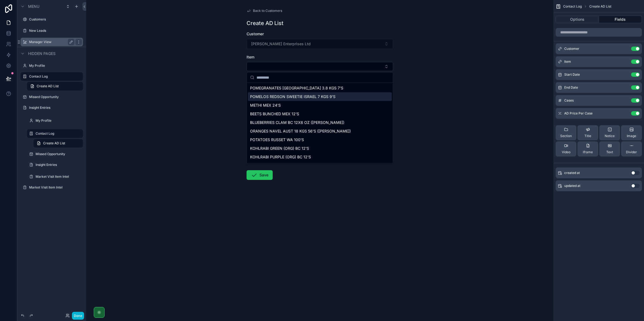
click at [264, 93] on div "POMELOS REDSON SWEETIE ISRAEL 7 KGS 9'S" at bounding box center [320, 96] width 144 height 9
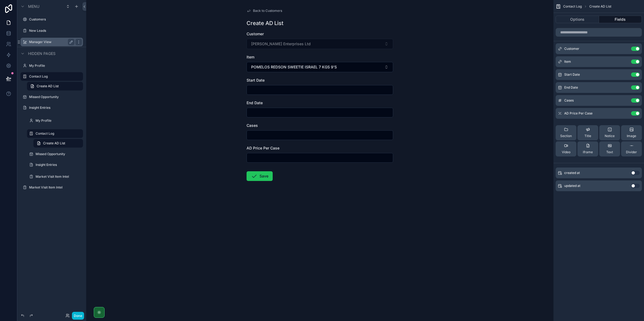
click at [264, 92] on form "Customer [PERSON_NAME] Enterprises Ltd Item POMELOS REDSON SWEETIE ISRAEL 7 KGS…" at bounding box center [319, 123] width 147 height 184
click at [264, 91] on input "scrollable content" at bounding box center [320, 90] width 146 height 8
click at [322, 135] on button "1" at bounding box center [320, 135] width 10 height 10
type input "*********"
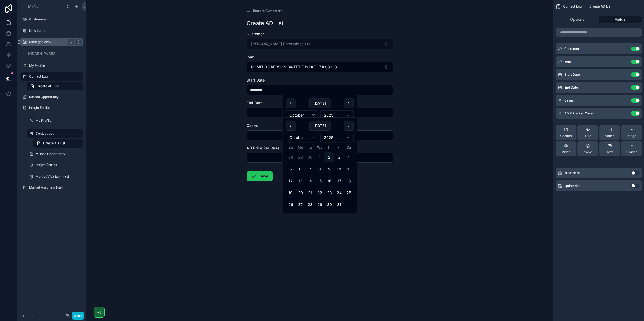
click at [256, 110] on input "scrollable content" at bounding box center [320, 113] width 146 height 8
click at [333, 156] on button "2" at bounding box center [330, 157] width 10 height 10
click at [337, 205] on button "31" at bounding box center [339, 205] width 10 height 10
type input "**********"
click at [256, 134] on input "scrollable content" at bounding box center [320, 135] width 146 height 8
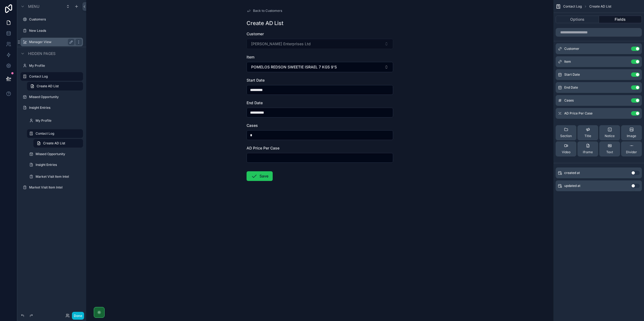
type input "*"
click at [255, 157] on input "scrollable content" at bounding box center [320, 158] width 146 height 8
type input "*****"
click at [250, 173] on button "Save" at bounding box center [259, 176] width 26 height 10
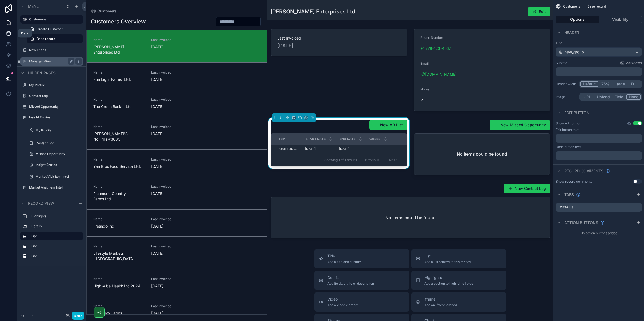
click at [9, 34] on icon at bounding box center [9, 33] width 4 height 2
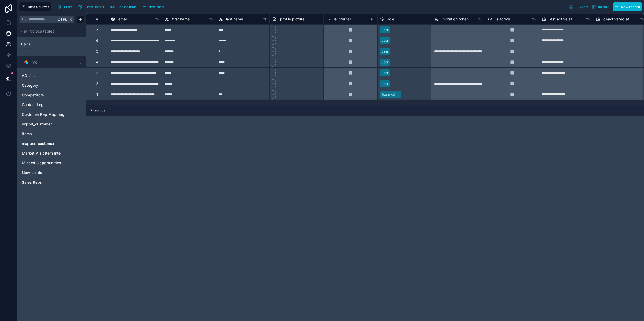
click at [10, 44] on icon at bounding box center [8, 43] width 5 height 5
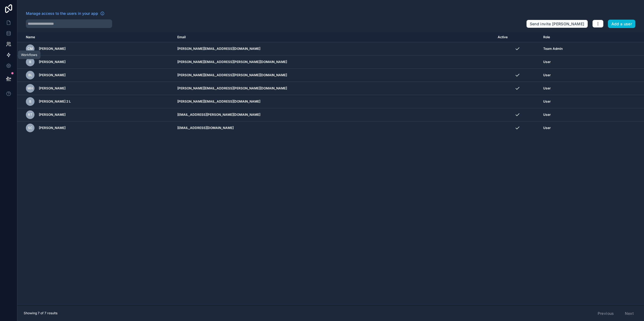
click at [10, 56] on icon at bounding box center [8, 54] width 5 height 5
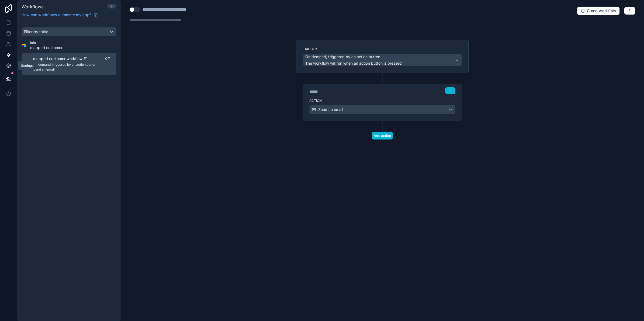
click at [10, 65] on icon at bounding box center [8, 66] width 4 height 4
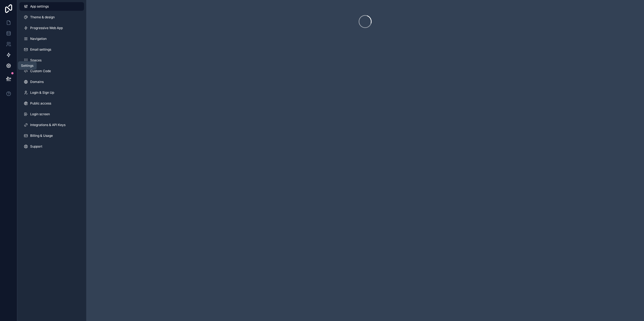
click at [9, 60] on link at bounding box center [8, 55] width 17 height 11
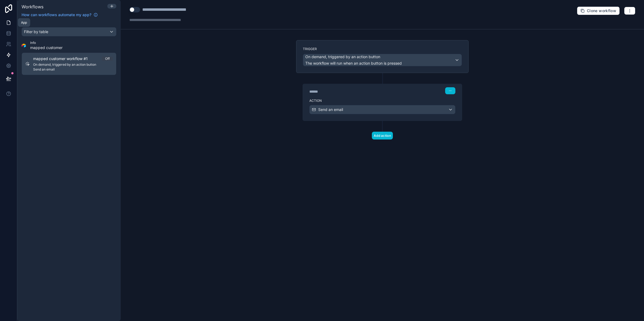
click at [2, 19] on link at bounding box center [8, 22] width 17 height 11
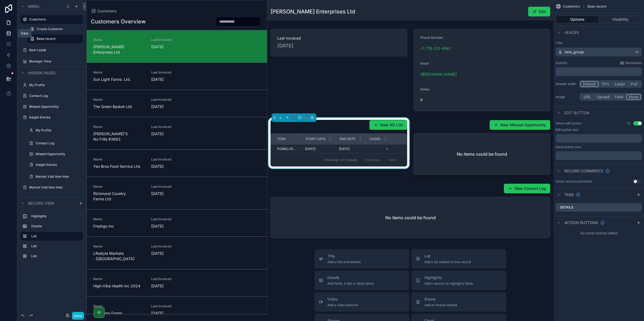
click at [5, 35] on link at bounding box center [8, 33] width 17 height 11
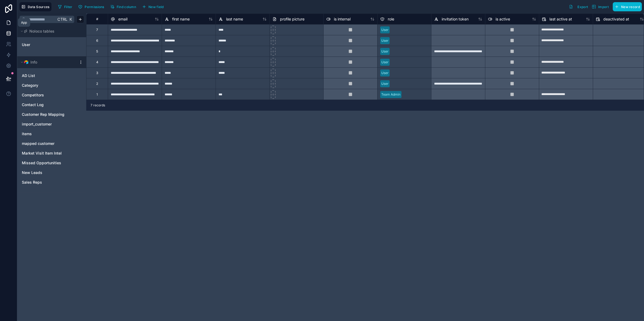
click at [6, 18] on link at bounding box center [8, 22] width 17 height 11
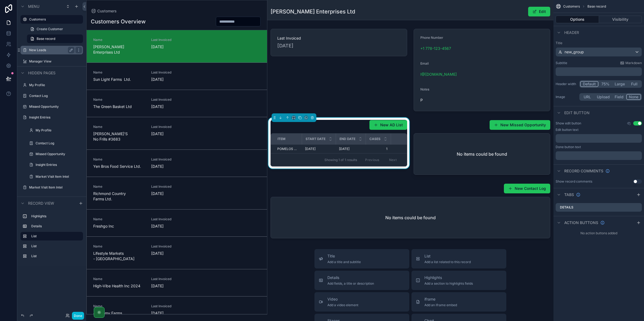
click at [34, 53] on div "New Leads" at bounding box center [51, 50] width 45 height 6
click at [36, 62] on label "Manager View" at bounding box center [50, 61] width 43 height 4
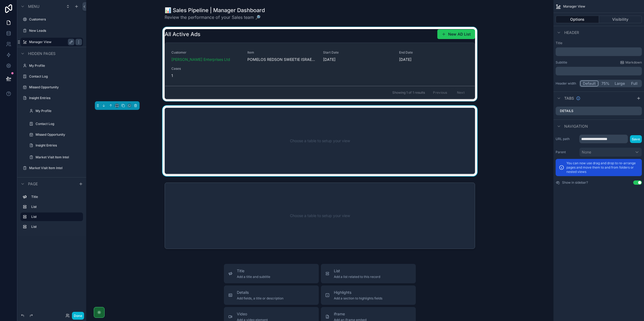
click at [218, 82] on div "scrollable content" at bounding box center [319, 64] width 458 height 74
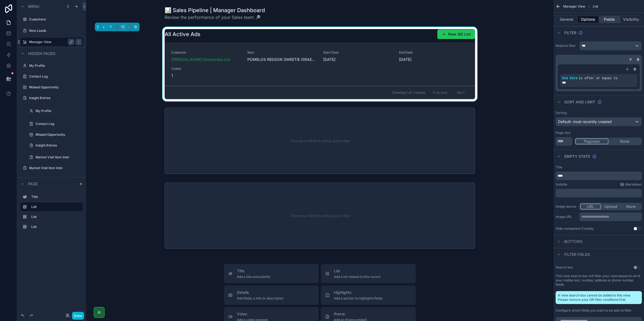
click at [599, 19] on button "Fields" at bounding box center [610, 20] width 22 height 8
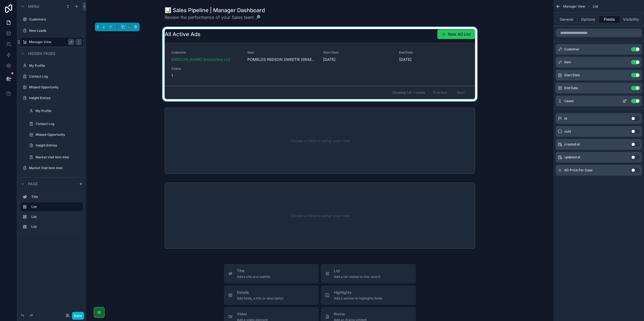
click at [560, 103] on div "Cases Use setting" at bounding box center [598, 101] width 86 height 11
click at [633, 171] on button "Use setting" at bounding box center [635, 170] width 9 height 4
click at [567, 21] on button "General" at bounding box center [566, 20] width 22 height 8
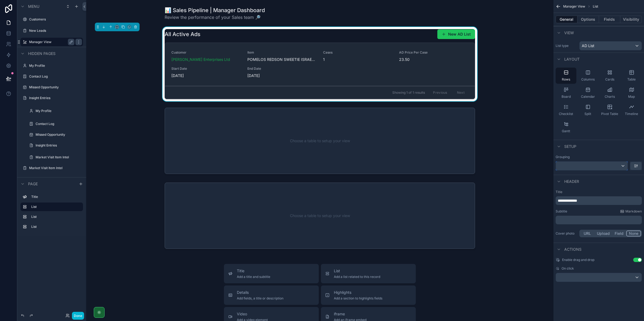
click at [593, 165] on div "scrollable content" at bounding box center [592, 166] width 72 height 9
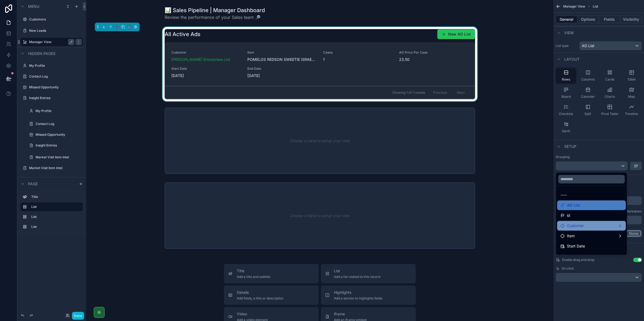
click at [579, 221] on div "Customer" at bounding box center [591, 226] width 69 height 10
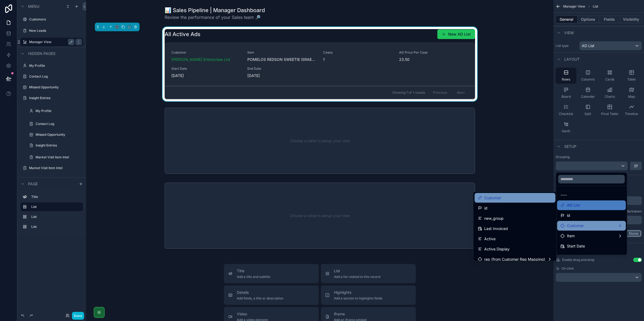
click at [508, 194] on div "Customer" at bounding box center [514, 198] width 81 height 10
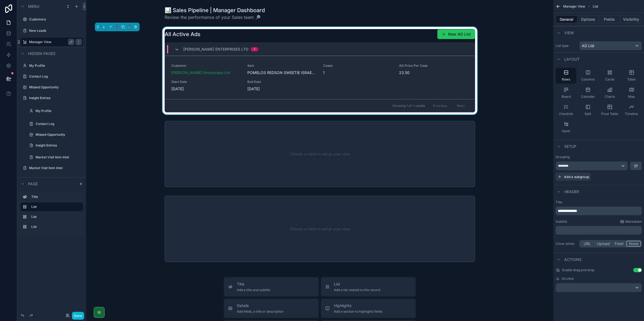
click at [176, 48] on icon "scrollable content" at bounding box center [177, 49] width 4 height 4
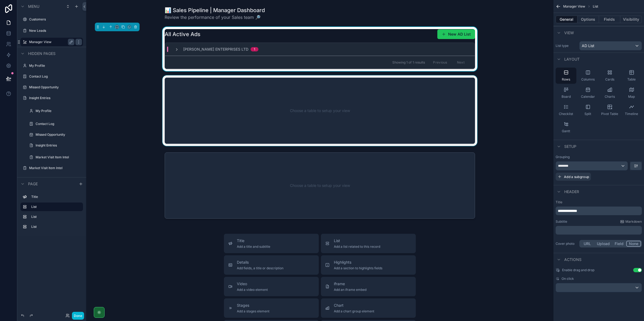
click at [348, 90] on div "scrollable content" at bounding box center [319, 110] width 458 height 71
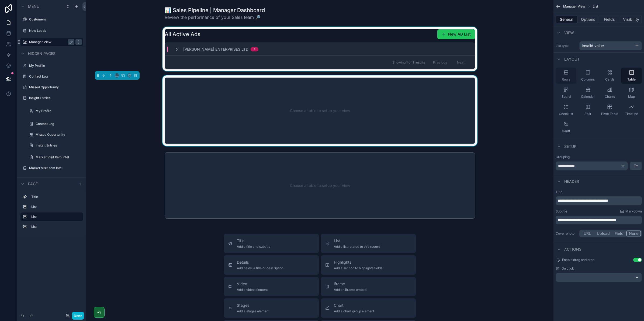
drag, startPoint x: 565, startPoint y: 80, endPoint x: 566, endPoint y: 68, distance: 11.9
click at [565, 79] on span "Rows" at bounding box center [566, 79] width 8 height 4
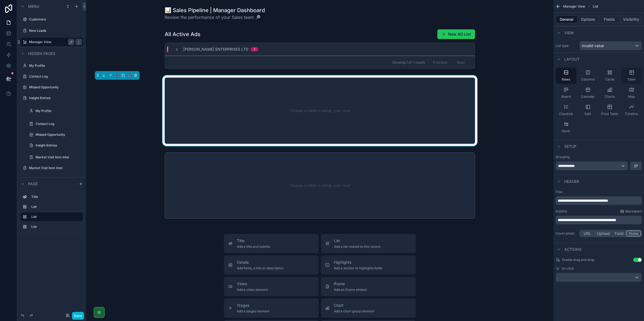
click at [626, 72] on div "Table" at bounding box center [631, 76] width 21 height 16
click at [589, 22] on button "Options" at bounding box center [588, 20] width 22 height 8
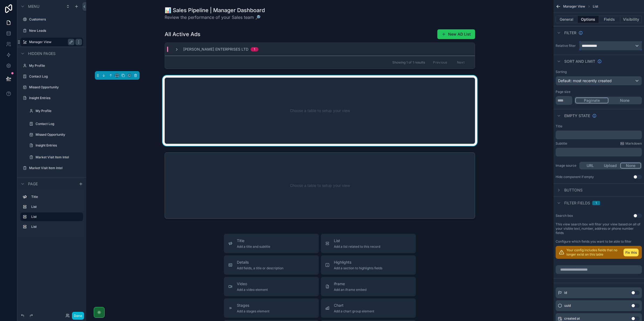
click at [593, 43] on span "**********" at bounding box center [591, 45] width 20 height 5
click at [565, 20] on div "scrollable content" at bounding box center [322, 160] width 644 height 321
click at [564, 19] on button "General" at bounding box center [566, 20] width 22 height 8
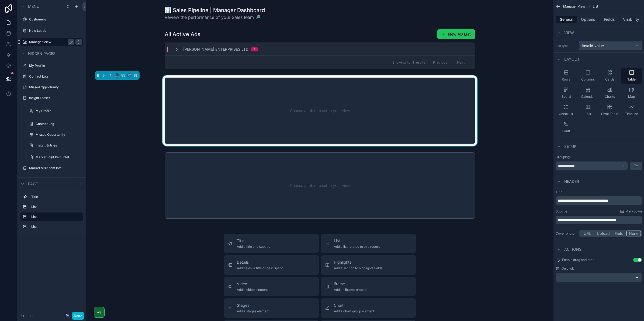
click at [587, 45] on span "Invalid value" at bounding box center [592, 45] width 22 height 5
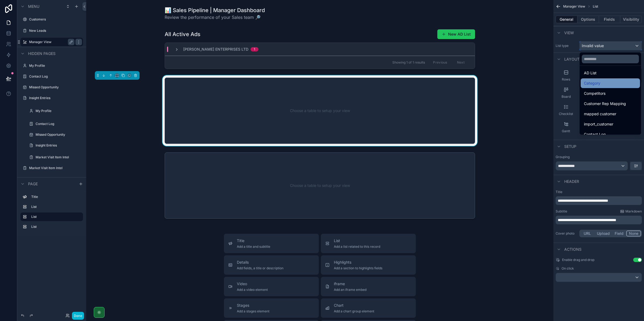
scroll to position [67, 0]
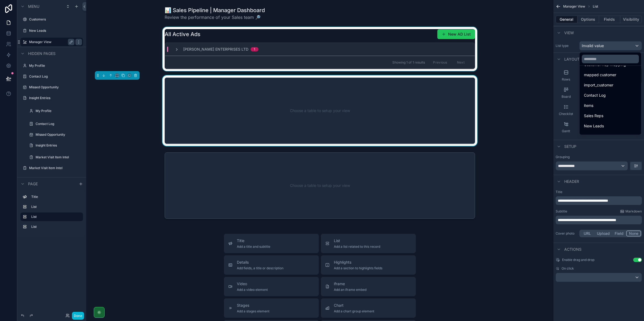
click at [393, 64] on span "Showing 1 of 1 results" at bounding box center [408, 62] width 33 height 4
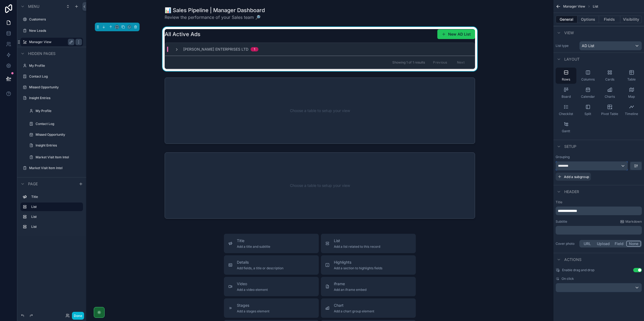
click at [578, 163] on div "********" at bounding box center [592, 166] width 72 height 9
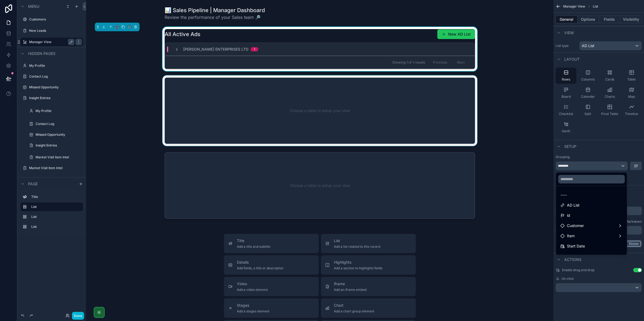
click at [330, 112] on div "scrollable content" at bounding box center [319, 110] width 458 height 71
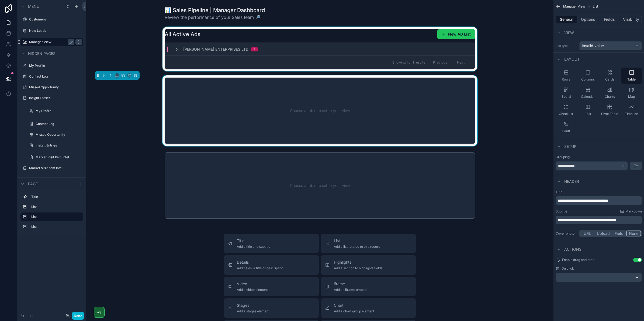
click at [330, 37] on div "scrollable content" at bounding box center [319, 49] width 458 height 44
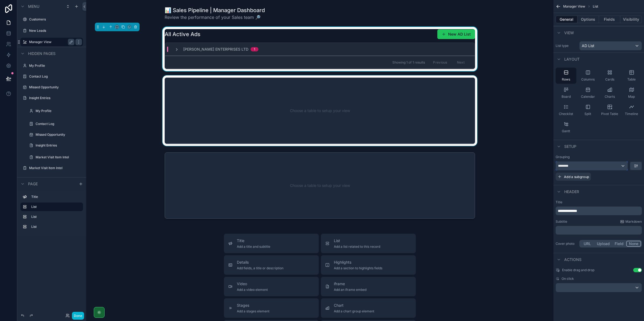
click at [573, 161] on button "********" at bounding box center [591, 165] width 72 height 9
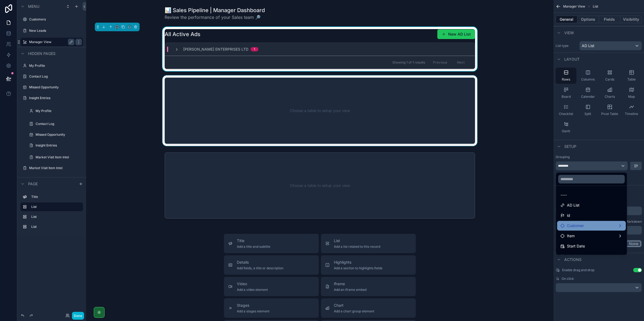
click at [573, 223] on span "Customer" at bounding box center [575, 225] width 17 height 6
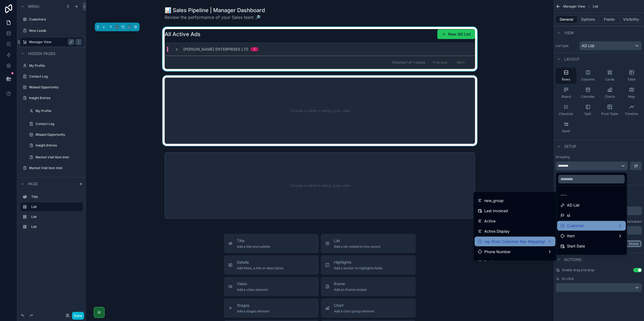
scroll to position [34, 0]
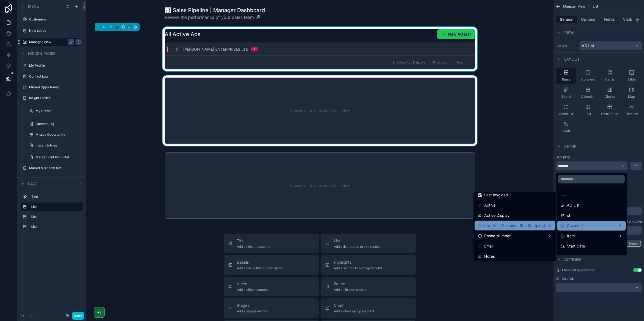
click at [525, 226] on span "rep (from Customer Rep Mapping)" at bounding box center [514, 225] width 61 height 6
click at [548, 233] on div "Phone Number" at bounding box center [515, 236] width 74 height 6
click at [543, 228] on div "rep (from Customer Rep Mapping)" at bounding box center [515, 225] width 74 height 6
click at [542, 234] on div "Phone Number" at bounding box center [515, 236] width 74 height 6
click at [533, 224] on span "rep (from Customer Rep Mapping)" at bounding box center [514, 225] width 61 height 6
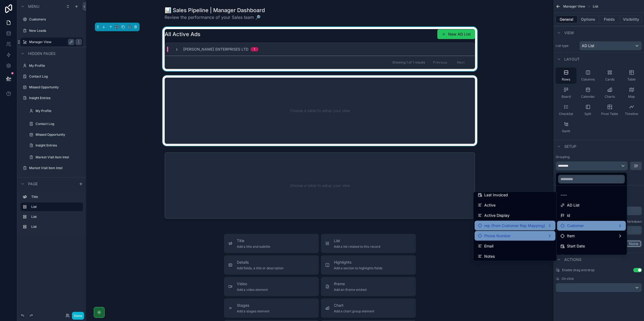
click at [533, 224] on span "rep (from Customer Rep Mapping)" at bounding box center [514, 225] width 61 height 6
click at [532, 224] on span "rep (from Customer Rep Mapping)" at bounding box center [514, 225] width 61 height 6
click at [545, 222] on div "rep (from Customer Rep Mapping)" at bounding box center [514, 226] width 81 height 10
click at [568, 225] on span "Customer" at bounding box center [575, 225] width 17 height 6
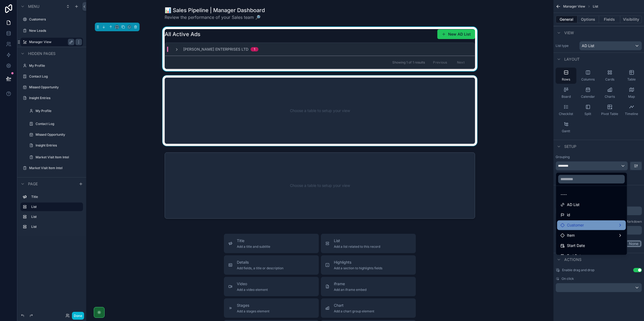
scroll to position [0, 0]
click at [576, 233] on div "Item" at bounding box center [591, 236] width 62 height 6
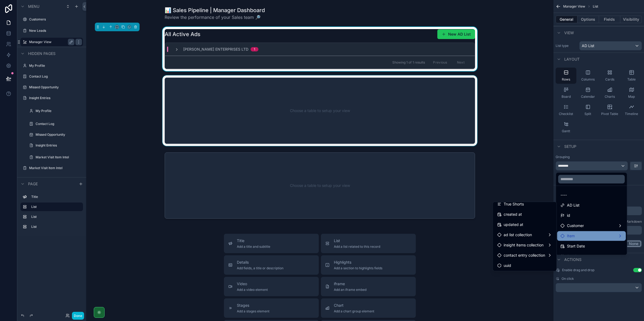
scroll to position [65, 0]
click at [541, 235] on div "ad list collection" at bounding box center [524, 234] width 55 height 6
click at [544, 243] on div "insight items collection" at bounding box center [524, 245] width 55 height 6
click at [541, 252] on span "contact entry collection" at bounding box center [523, 255] width 41 height 6
click at [566, 230] on div "Customer" at bounding box center [591, 226] width 69 height 10
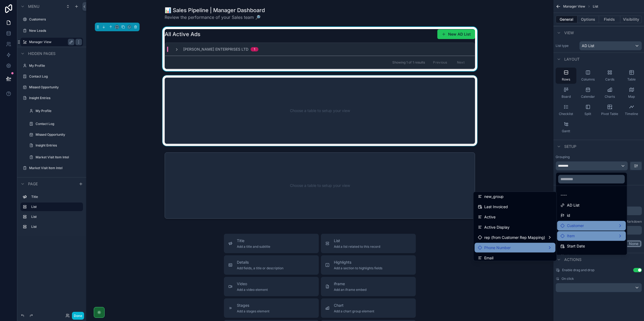
scroll to position [34, 0]
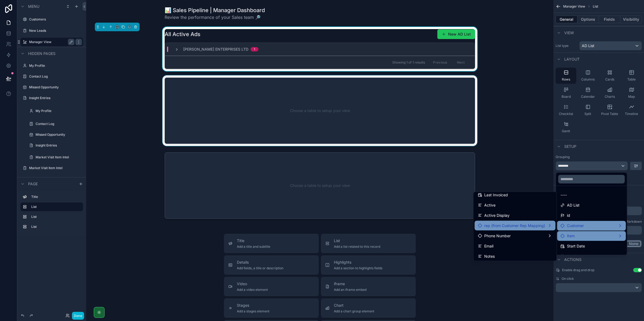
click at [527, 226] on span "rep (from Customer Rep Mapping)" at bounding box center [514, 225] width 61 height 6
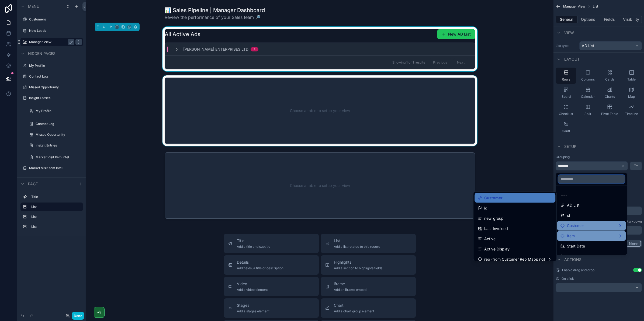
click at [564, 177] on input "text" at bounding box center [591, 179] width 67 height 9
click at [637, 183] on div "scrollable content" at bounding box center [322, 160] width 644 height 321
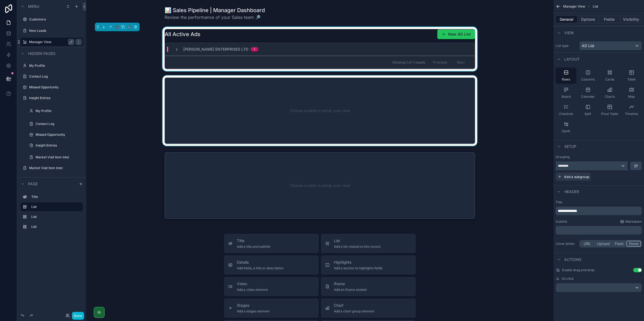
click at [613, 167] on div "********" at bounding box center [592, 166] width 72 height 9
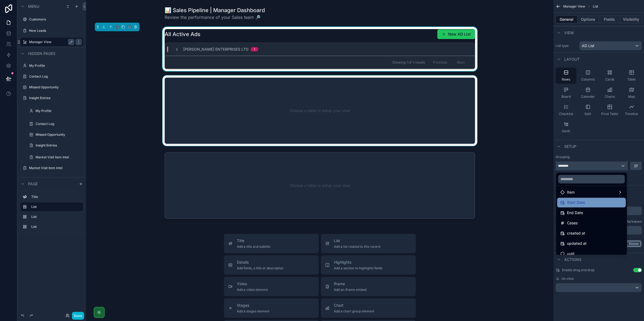
scroll to position [48, 0]
click at [253, 90] on div "scrollable content" at bounding box center [319, 110] width 458 height 71
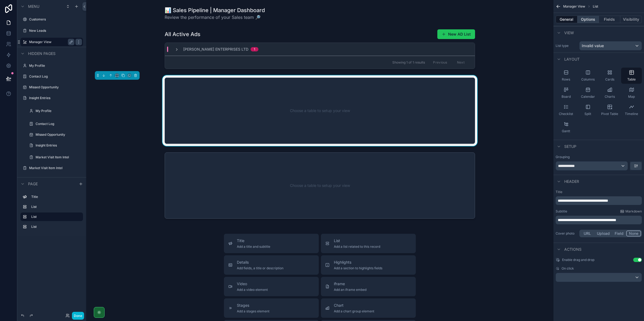
click at [583, 18] on button "Options" at bounding box center [588, 20] width 22 height 8
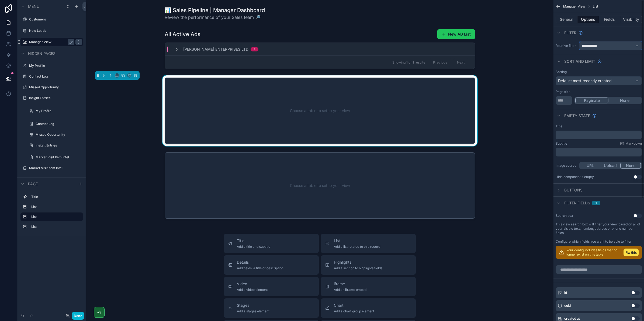
click at [593, 47] on span "**********" at bounding box center [591, 45] width 20 height 5
click at [569, 18] on div "scrollable content" at bounding box center [322, 160] width 644 height 321
click at [569, 19] on button "General" at bounding box center [566, 20] width 22 height 8
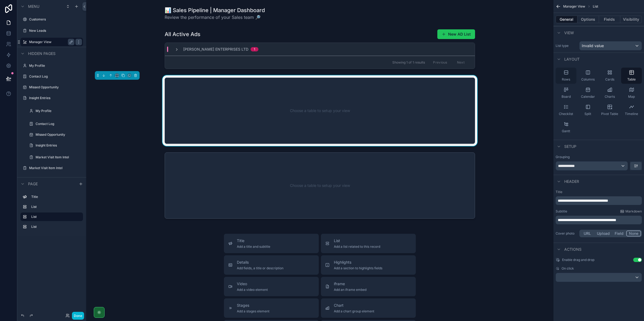
click at [570, 76] on div "Rows" at bounding box center [565, 76] width 21 height 16
click at [592, 45] on span "Invalid value" at bounding box center [592, 45] width 22 height 5
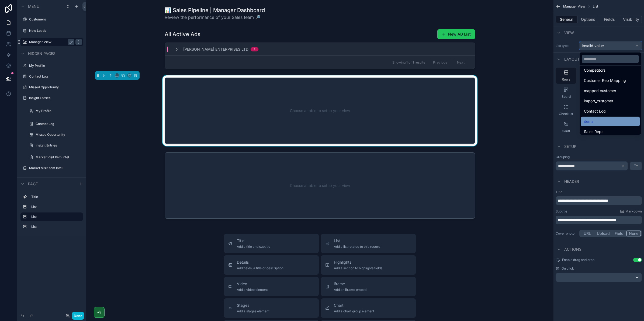
scroll to position [85, 0]
click at [619, 121] on span "Missed Opportunities" at bounding box center [603, 119] width 38 height 6
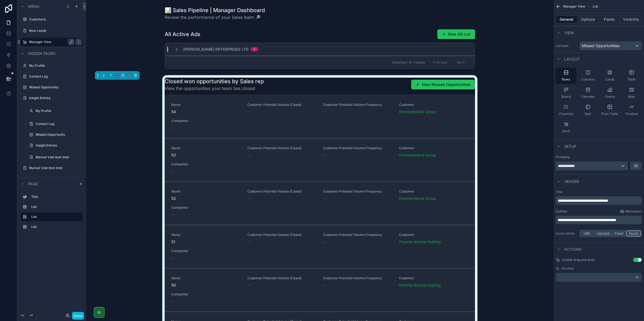
click at [578, 169] on span "**********" at bounding box center [568, 165] width 20 height 5
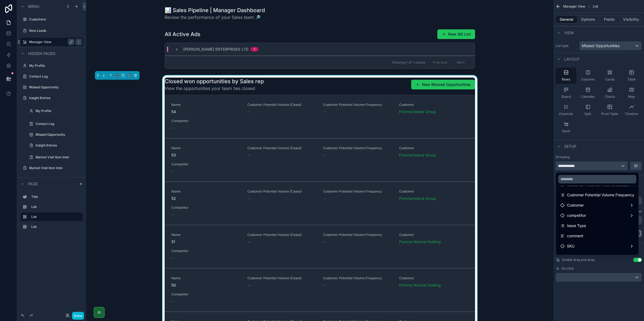
scroll to position [50, 0]
click at [599, 244] on div "SKU" at bounding box center [597, 248] width 80 height 10
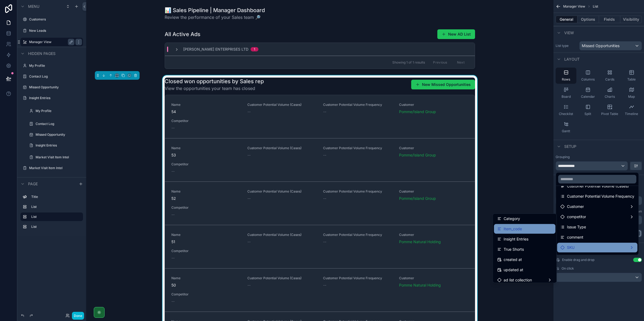
scroll to position [0, 0]
click at [528, 240] on div "description_1" at bounding box center [524, 240] width 55 height 6
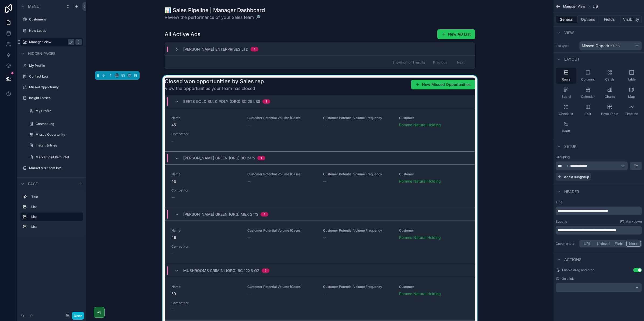
click at [172, 102] on div "BEETS GOLD BULK POLY (ORG) BC 25 LBS 1" at bounding box center [222, 101] width 109 height 9
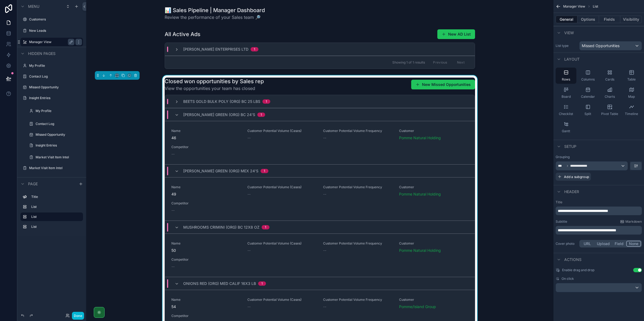
click at [175, 111] on div "[PERSON_NAME] GREEN (ORG) BC 24'S 1" at bounding box center [220, 114] width 90 height 9
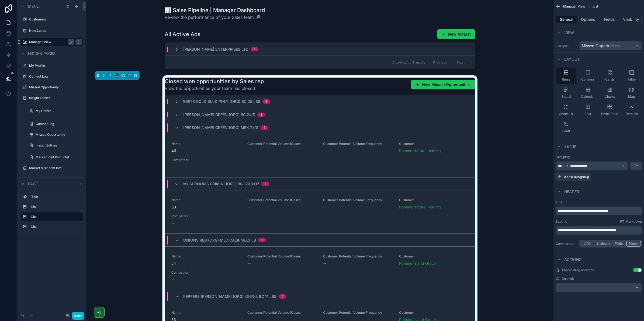
click at [171, 128] on div "[PERSON_NAME] GREEN (ORG) MEX 24'S 1" at bounding box center [221, 127] width 107 height 9
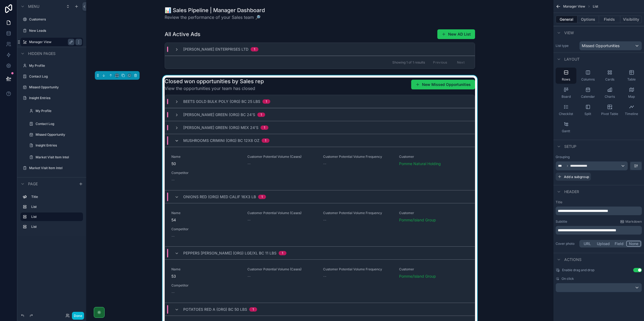
click at [175, 139] on icon "scrollable content" at bounding box center [177, 141] width 4 height 4
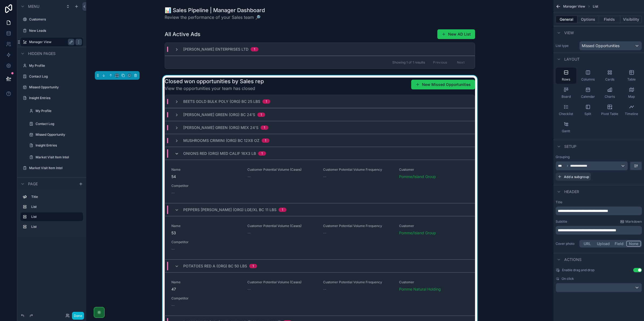
click at [175, 152] on icon "scrollable content" at bounding box center [177, 154] width 4 height 4
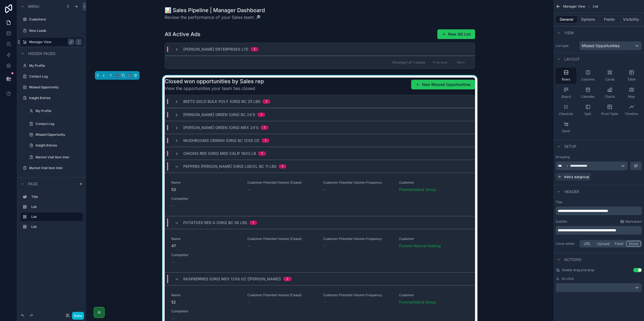
click at [172, 169] on div "PEPPERS [PERSON_NAME] (ORG) LGE/XL BC 11 LBS 1" at bounding box center [230, 166] width 125 height 9
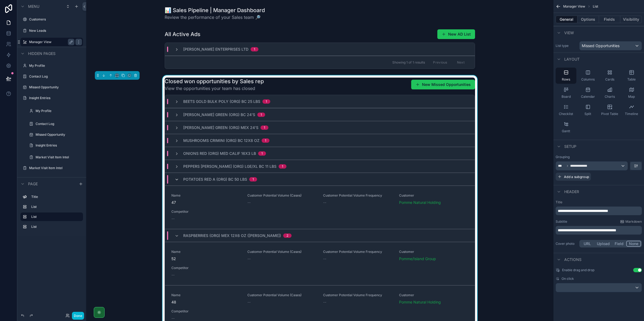
click at [175, 178] on icon "scrollable content" at bounding box center [177, 179] width 4 height 4
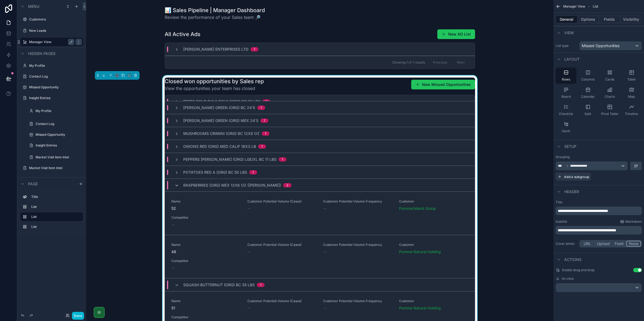
scroll to position [19, 0]
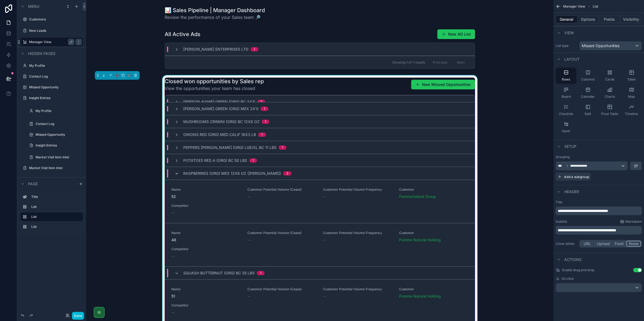
click at [175, 174] on icon "scrollable content" at bounding box center [177, 174] width 4 height 4
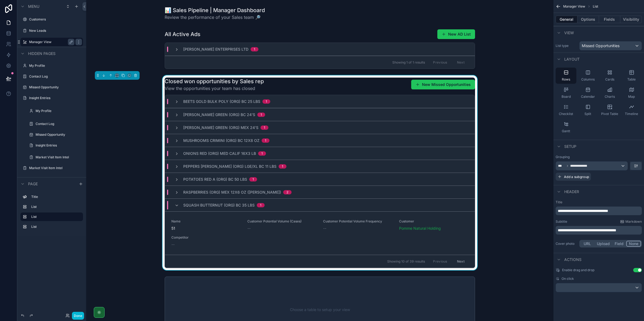
scroll to position [0, 0]
click at [175, 207] on icon "scrollable content" at bounding box center [177, 205] width 4 height 4
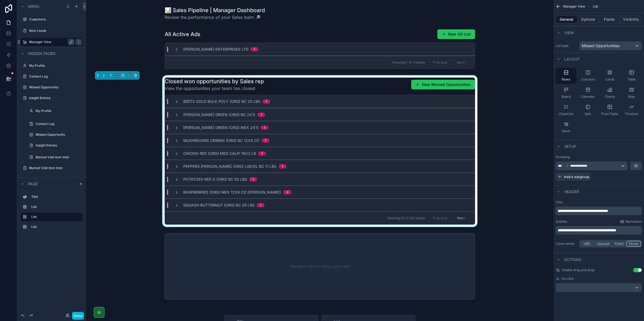
click at [462, 216] on button "Next" at bounding box center [460, 218] width 15 height 8
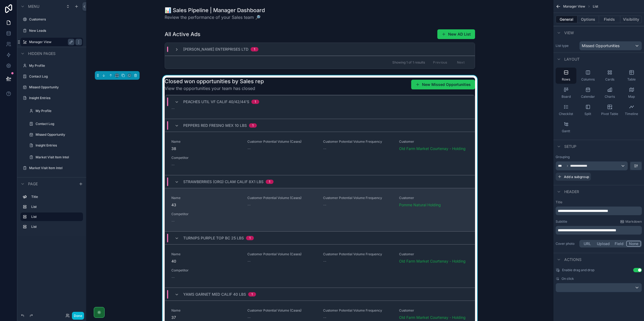
scroll to position [336, 0]
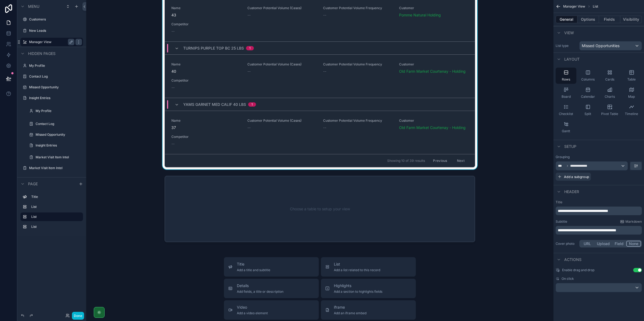
click at [435, 163] on button "Previous" at bounding box center [440, 160] width 22 height 8
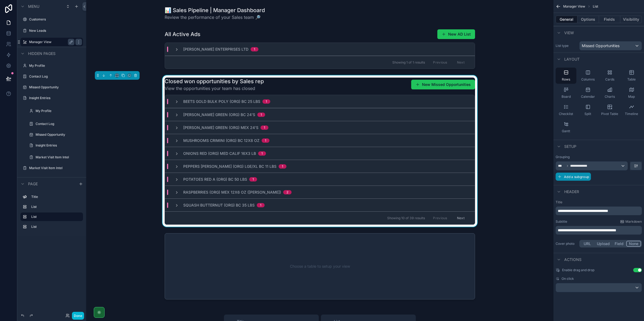
click at [588, 176] on span "Add a subgroup" at bounding box center [576, 177] width 25 height 4
click at [604, 177] on div "Choose a field" at bounding box center [592, 177] width 72 height 9
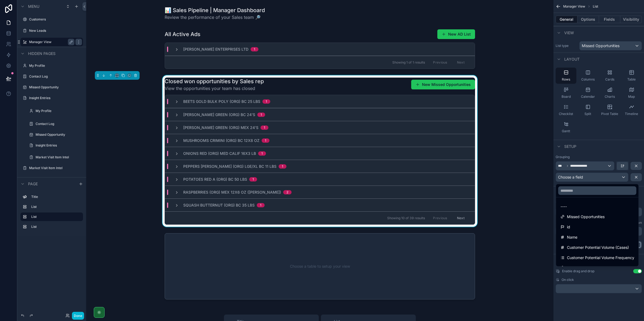
click at [609, 179] on div "scrollable content" at bounding box center [322, 160] width 644 height 321
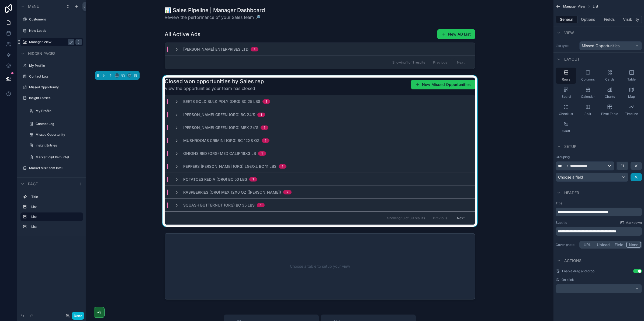
click at [640, 177] on button "scrollable content" at bounding box center [635, 177] width 11 height 8
click at [605, 19] on button "Fields" at bounding box center [610, 20] width 22 height 8
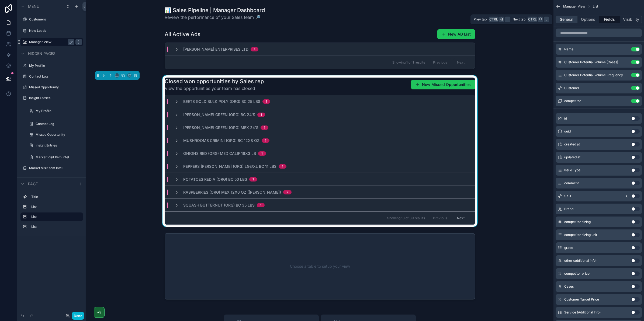
click at [568, 22] on button "General" at bounding box center [566, 20] width 22 height 8
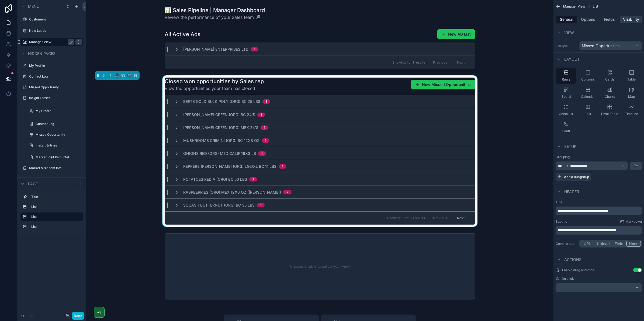
click at [626, 18] on button "Visibility" at bounding box center [631, 20] width 22 height 8
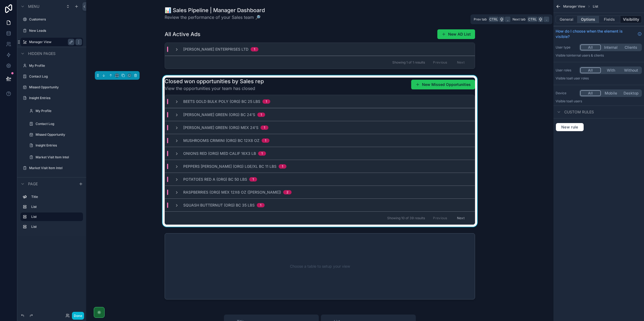
click at [586, 18] on button "Options" at bounding box center [588, 20] width 22 height 8
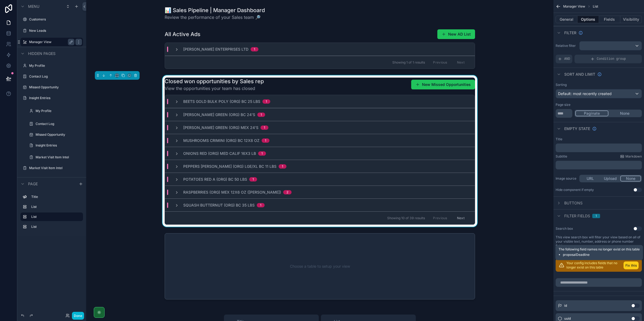
click at [631, 268] on button "Fix this" at bounding box center [630, 266] width 15 height 8
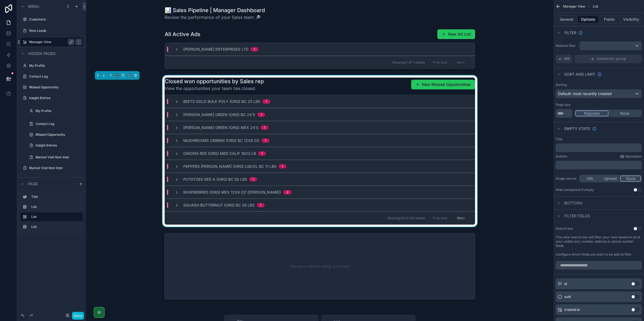
click at [581, 216] on span "Filter fields" at bounding box center [577, 215] width 26 height 5
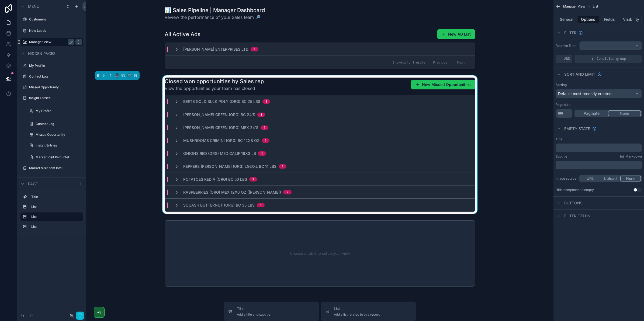
click at [615, 113] on button "None" at bounding box center [624, 113] width 33 height 6
click at [602, 114] on button "Paginate" at bounding box center [591, 113] width 33 height 6
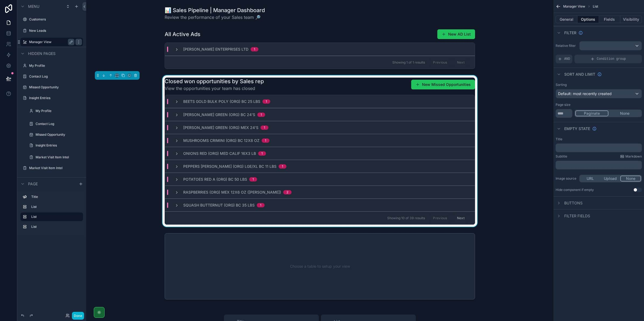
click at [625, 115] on button "None" at bounding box center [624, 113] width 33 height 6
click at [585, 112] on button "Paginate" at bounding box center [591, 113] width 33 height 6
click at [609, 115] on button "None" at bounding box center [624, 113] width 33 height 6
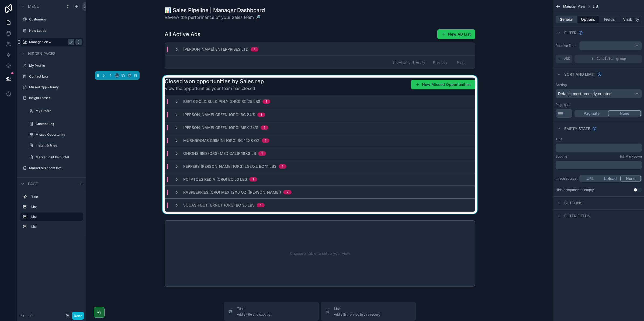
click at [571, 19] on button "General" at bounding box center [566, 20] width 22 height 8
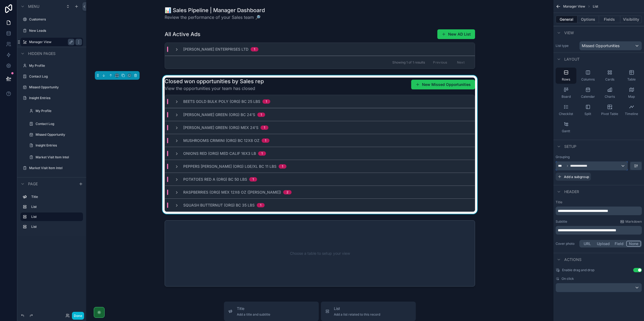
click at [625, 162] on div "**********" at bounding box center [592, 166] width 72 height 9
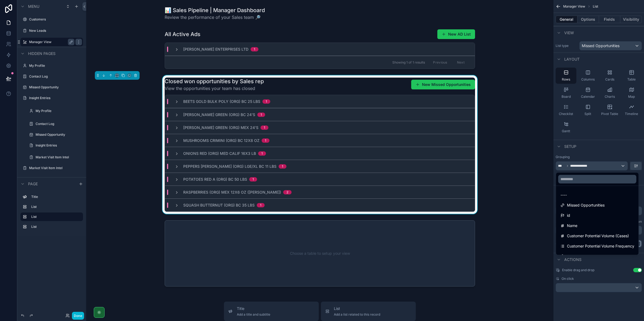
click at [622, 164] on div "scrollable content" at bounding box center [322, 160] width 644 height 321
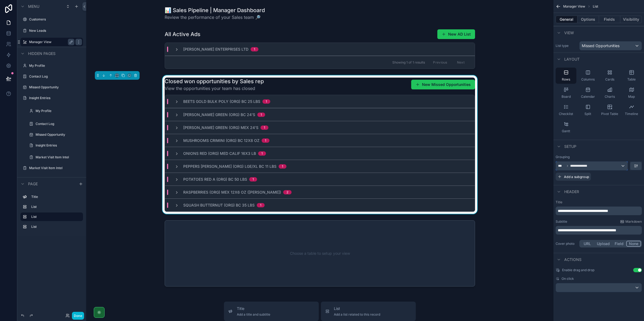
click at [622, 164] on div "**********" at bounding box center [592, 166] width 72 height 9
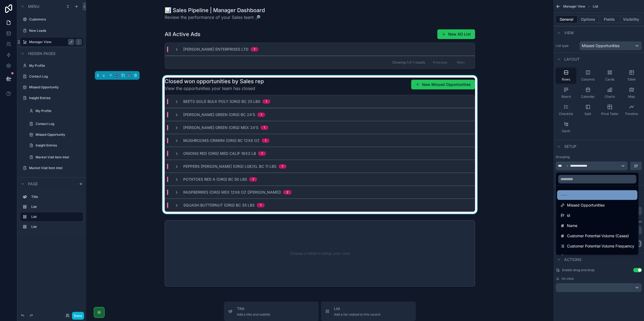
click at [582, 195] on div "----" at bounding box center [597, 195] width 74 height 6
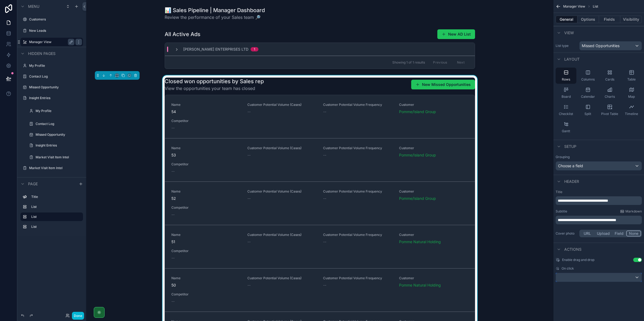
click at [606, 274] on div "scrollable content" at bounding box center [599, 277] width 86 height 9
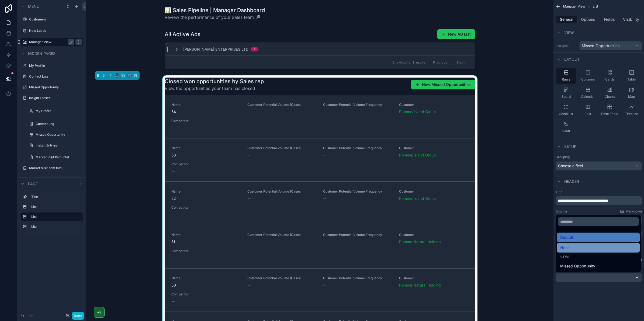
click at [584, 250] on div "None" at bounding box center [598, 248] width 76 height 6
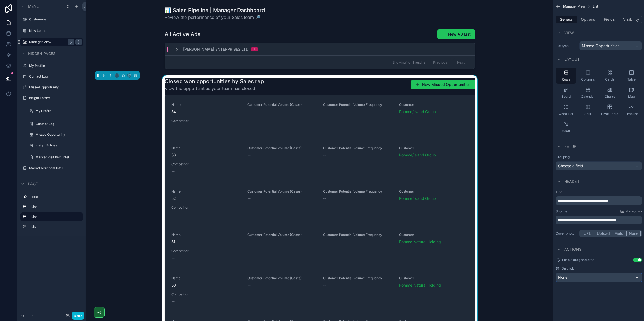
click at [591, 279] on div "None" at bounding box center [599, 277] width 86 height 9
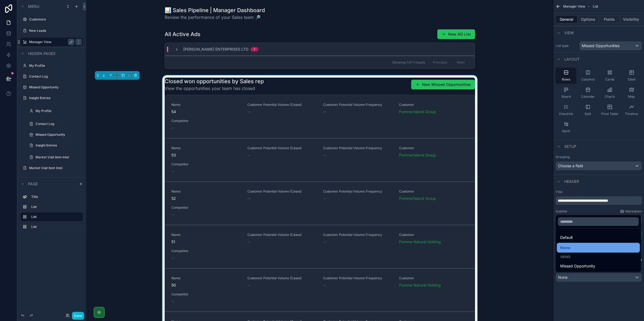
click at [584, 243] on div "None" at bounding box center [598, 248] width 83 height 10
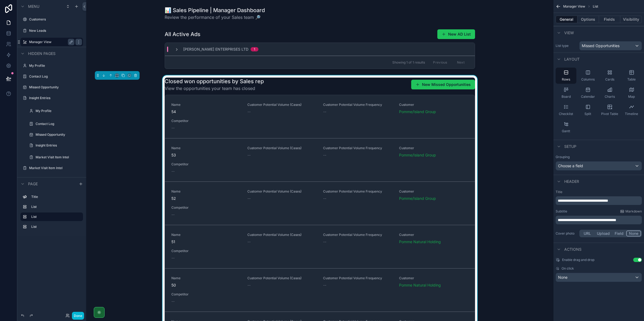
click at [583, 239] on div "**********" at bounding box center [598, 214] width 90 height 53
click at [586, 273] on div "None" at bounding box center [599, 277] width 86 height 9
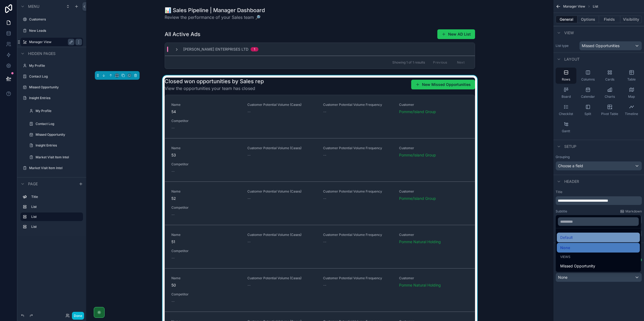
click at [578, 237] on div "Default" at bounding box center [598, 237] width 76 height 6
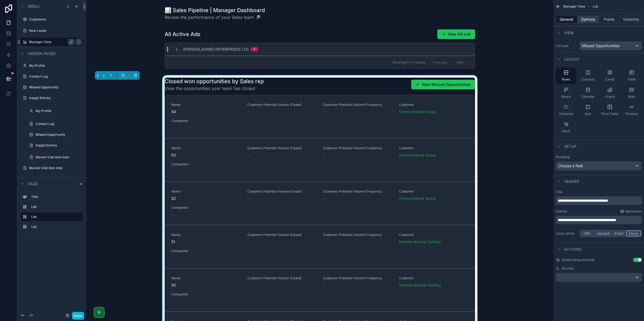
click at [578, 18] on button "Options" at bounding box center [588, 20] width 22 height 8
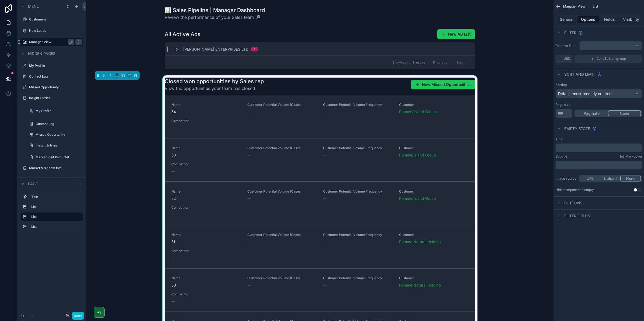
click at [589, 117] on div "** Paginate None" at bounding box center [598, 113] width 86 height 9
click at [589, 115] on button "Paginate" at bounding box center [591, 113] width 33 height 6
click at [620, 115] on button "None" at bounding box center [624, 113] width 33 height 6
click at [603, 46] on div "scrollable content" at bounding box center [610, 45] width 62 height 9
click at [570, 75] on div "scrollable content" at bounding box center [322, 160] width 644 height 321
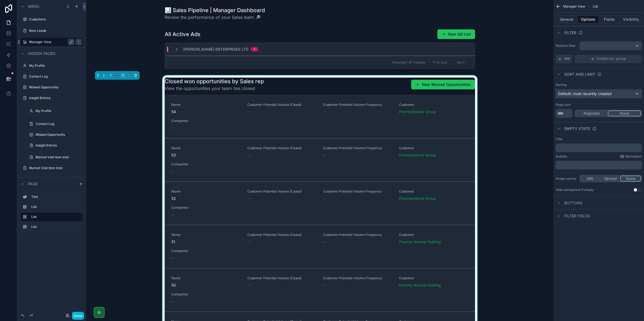
click at [581, 93] on span "Default: most recently created" at bounding box center [585, 93] width 54 height 5
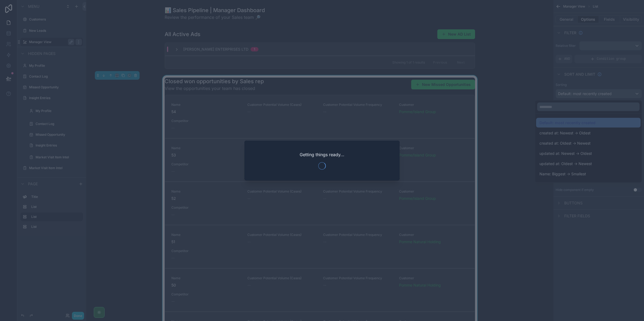
click at [532, 76] on div at bounding box center [322, 160] width 644 height 321
click at [533, 75] on div at bounding box center [322, 160] width 644 height 321
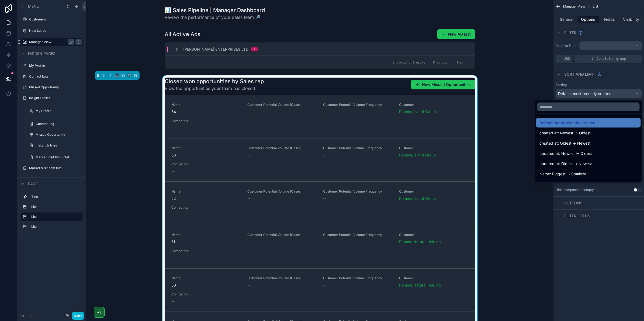
click at [504, 80] on div "Closed won opportunities by Sales rep View the opportunities your team has clos…" at bounding box center [319, 206] width 458 height 262
click at [611, 95] on div "scrollable content" at bounding box center [322, 160] width 644 height 321
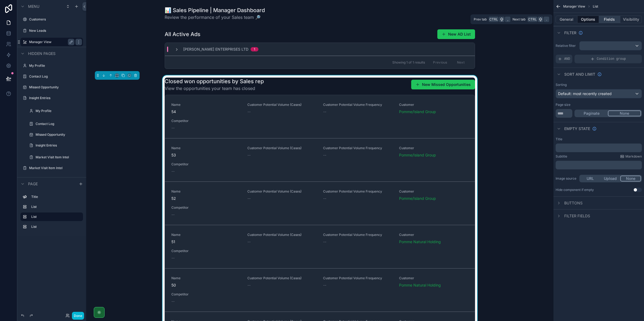
click at [612, 18] on button "Fields" at bounding box center [610, 20] width 22 height 8
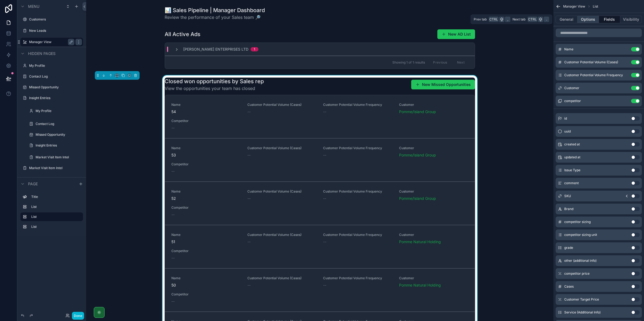
click at [596, 16] on button "Options" at bounding box center [588, 20] width 22 height 8
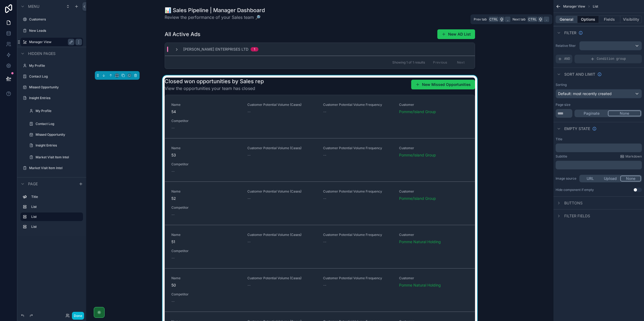
click at [569, 20] on button "General" at bounding box center [566, 20] width 22 height 8
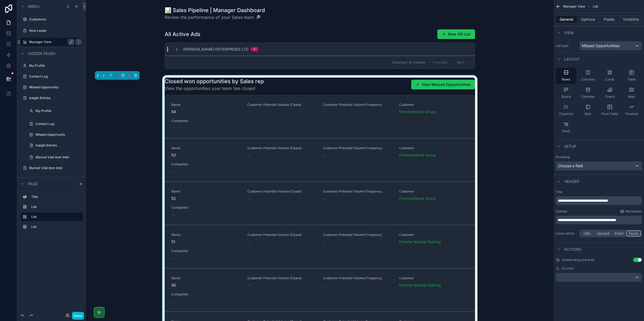
click at [601, 166] on div "Choose a field" at bounding box center [599, 166] width 86 height 9
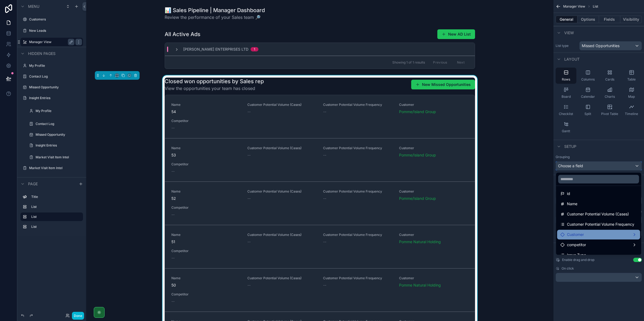
scroll to position [34, 0]
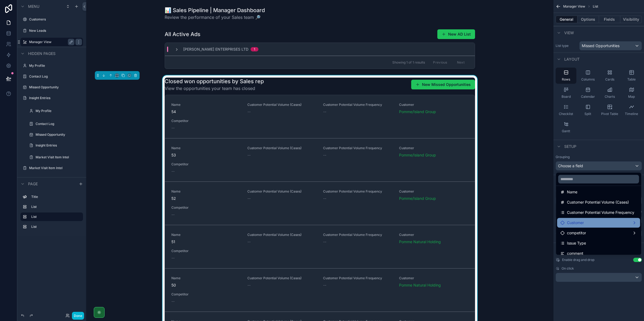
click at [600, 222] on div "Customer" at bounding box center [598, 222] width 76 height 6
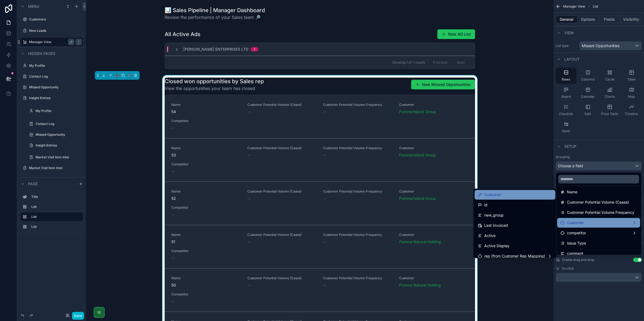
click at [506, 196] on div "Customer" at bounding box center [515, 194] width 74 height 6
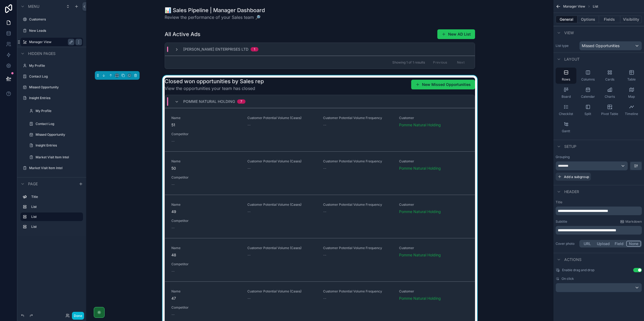
click at [225, 102] on span "Pomme Natural Holding" at bounding box center [209, 101] width 52 height 5
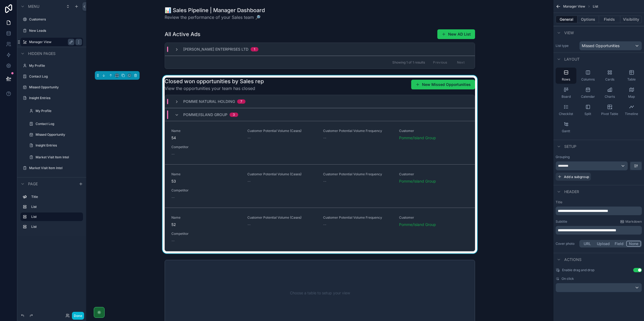
click at [183, 114] on span "Pomme/Island Group" at bounding box center [205, 114] width 44 height 5
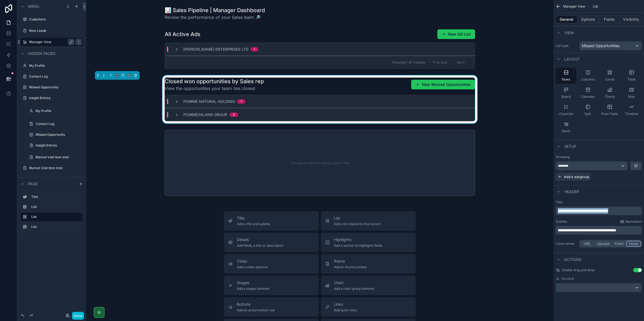
drag, startPoint x: 624, startPoint y: 210, endPoint x: 504, endPoint y: 207, distance: 120.7
click at [504, 207] on div "Customers New Leads Manager View My Profile Contact Log Missed Opportunity Insi…" at bounding box center [365, 160] width 558 height 321
click at [607, 20] on button "Fields" at bounding box center [610, 20] width 22 height 8
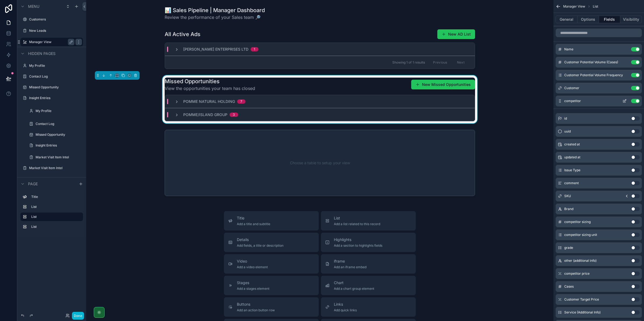
click at [636, 102] on button "Use setting" at bounding box center [635, 101] width 9 height 4
click at [636, 89] on button "Use setting" at bounding box center [635, 88] width 9 height 4
click at [632, 72] on div "Customer Potential Volume Frequency Use setting" at bounding box center [598, 75] width 86 height 11
click at [632, 74] on button "Use setting" at bounding box center [635, 75] width 9 height 4
click at [633, 63] on button "Use setting" at bounding box center [635, 62] width 9 height 4
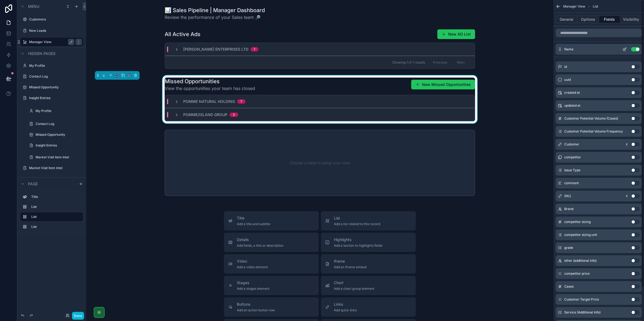
click at [636, 47] on button "Use setting" at bounding box center [635, 49] width 9 height 4
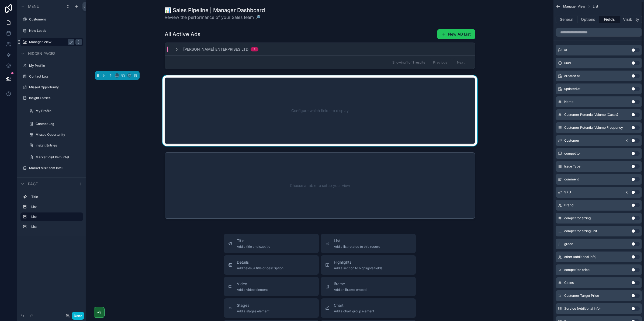
scroll to position [0, 0]
click at [634, 194] on button "Use setting" at bounding box center [635, 193] width 9 height 4
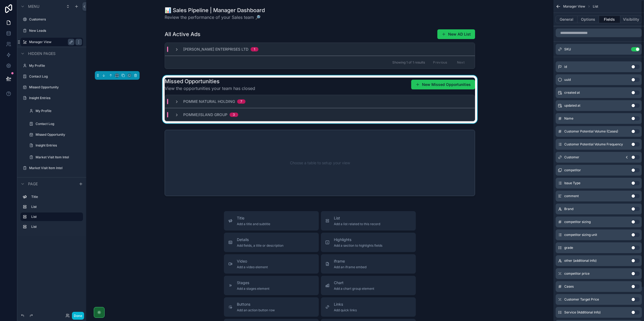
click at [582, 23] on div "General Options Fields Visibility" at bounding box center [598, 19] width 90 height 13
click at [587, 20] on button "Options" at bounding box center [588, 20] width 22 height 8
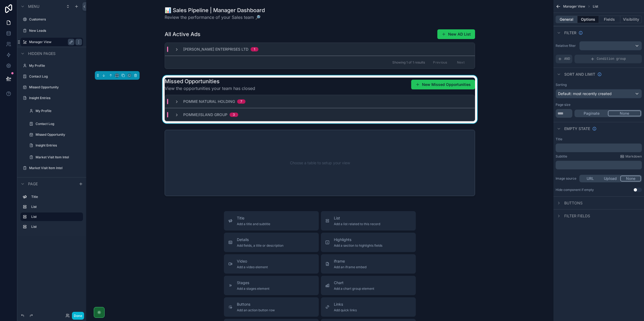
click at [571, 19] on button "General" at bounding box center [566, 20] width 22 height 8
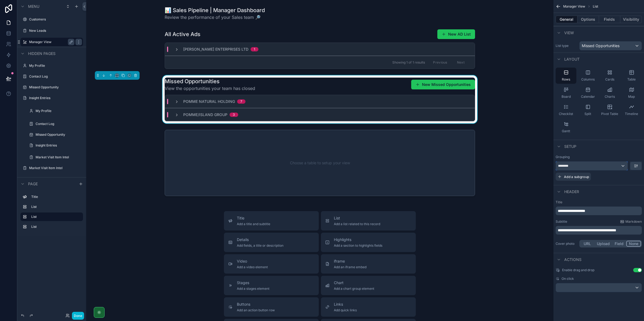
click at [588, 166] on div "********" at bounding box center [592, 166] width 72 height 9
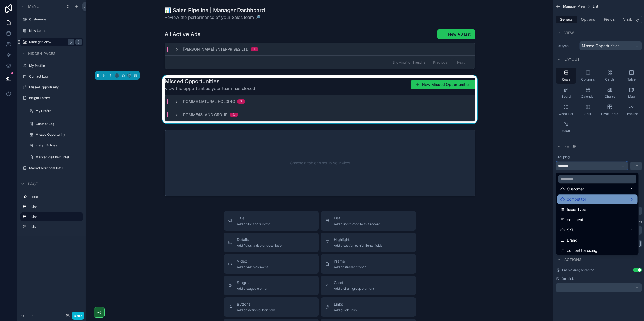
scroll to position [34, 0]
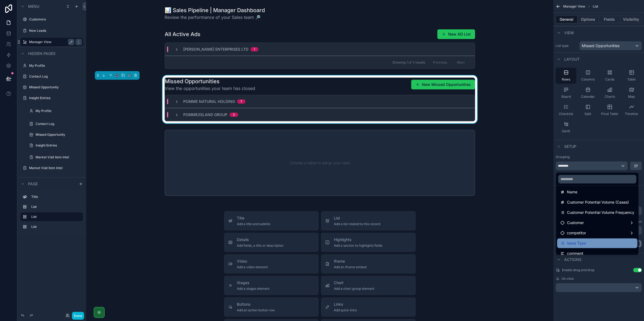
click at [607, 239] on div "Issue Type" at bounding box center [597, 243] width 80 height 10
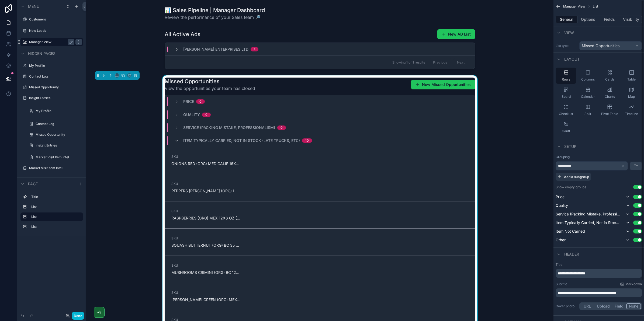
click at [586, 160] on div "**********" at bounding box center [598, 168] width 86 height 26
click at [586, 165] on div "**********" at bounding box center [592, 166] width 72 height 9
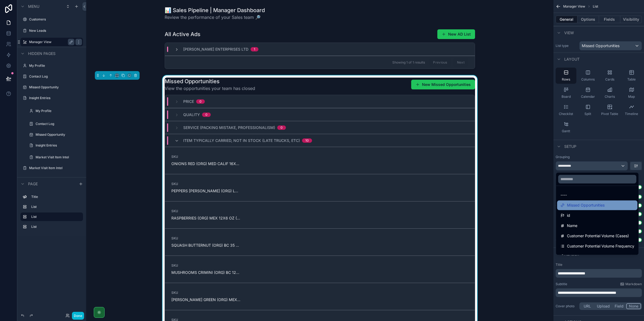
click at [585, 205] on span "Missed Opportunities" at bounding box center [586, 205] width 38 height 6
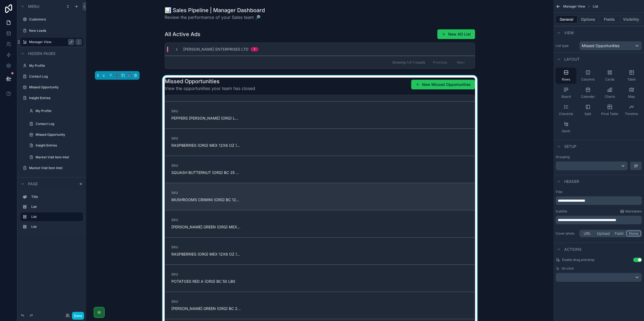
scroll to position [32, 0]
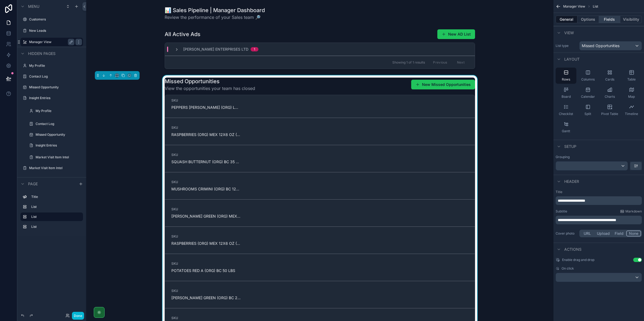
click at [601, 22] on button "Fields" at bounding box center [610, 20] width 22 height 8
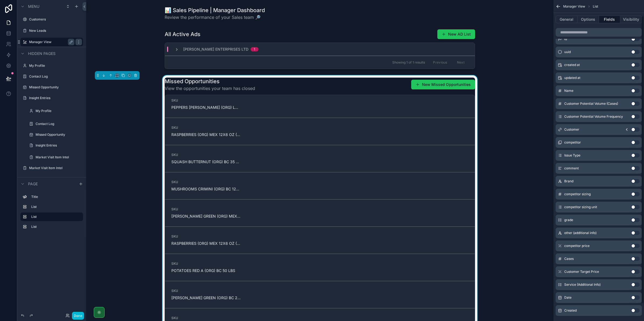
scroll to position [38, 0]
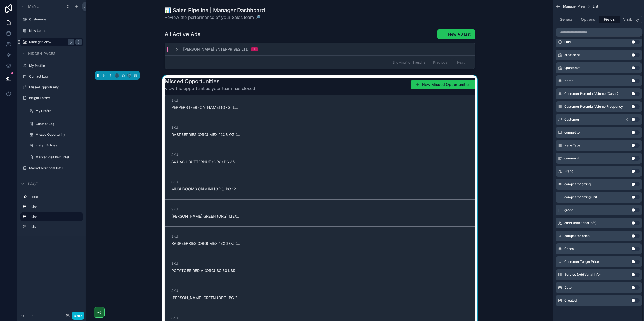
drag, startPoint x: 627, startPoint y: 250, endPoint x: 631, endPoint y: 250, distance: 4.0
click at [628, 250] on div "Cases Use setting" at bounding box center [598, 248] width 86 height 11
click at [634, 248] on button "Use setting" at bounding box center [635, 249] width 9 height 4
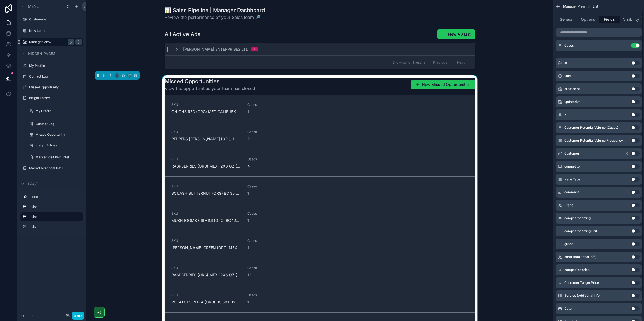
scroll to position [0, 0]
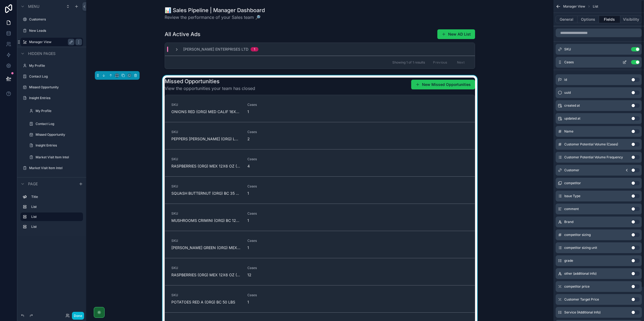
click at [623, 62] on icon "scrollable content" at bounding box center [624, 62] width 4 height 4
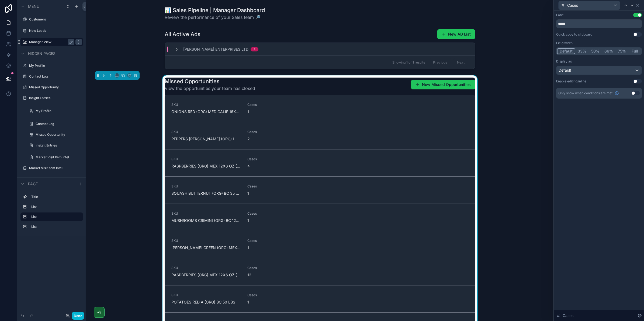
click at [640, 5] on div "Cases" at bounding box center [599, 5] width 86 height 11
click at [639, 5] on icon at bounding box center [637, 5] width 4 height 4
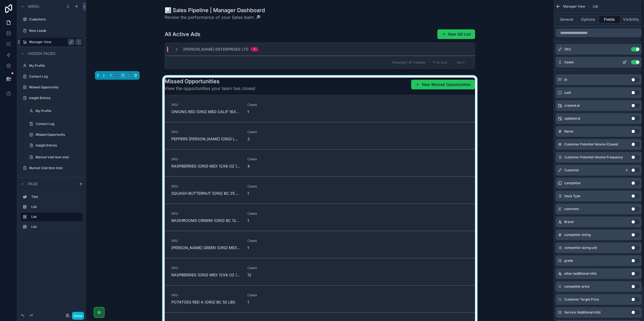
click at [561, 64] on icon "scrollable content" at bounding box center [560, 62] width 4 height 4
click at [624, 18] on button "Visibility" at bounding box center [631, 20] width 22 height 8
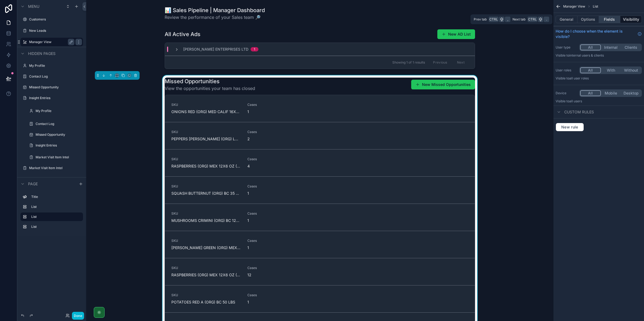
click at [615, 19] on button "Fields" at bounding box center [610, 20] width 22 height 8
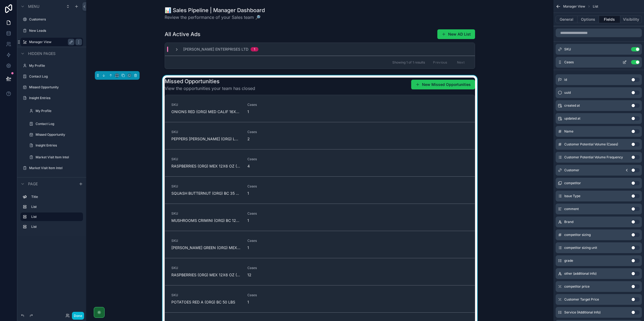
click at [597, 64] on div "Cases Use setting" at bounding box center [598, 62] width 86 height 11
click at [622, 62] on icon "scrollable content" at bounding box center [624, 62] width 4 height 4
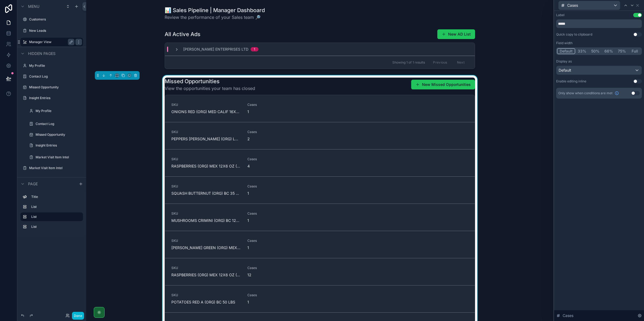
click at [640, 5] on div "Cases" at bounding box center [599, 5] width 86 height 11
click at [638, 5] on icon at bounding box center [637, 5] width 4 height 4
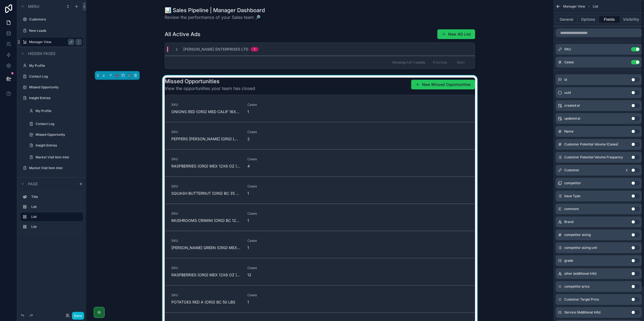
click at [600, 20] on button "Fields" at bounding box center [610, 20] width 22 height 8
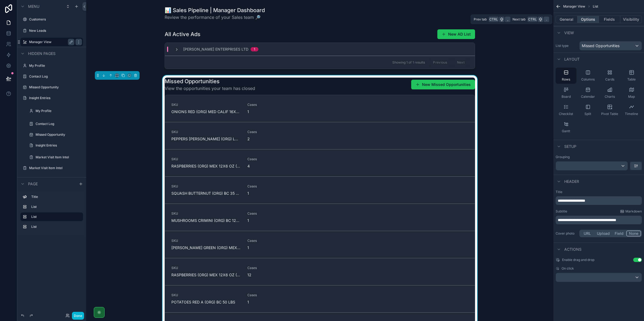
click at [593, 20] on button "Options" at bounding box center [588, 20] width 22 height 8
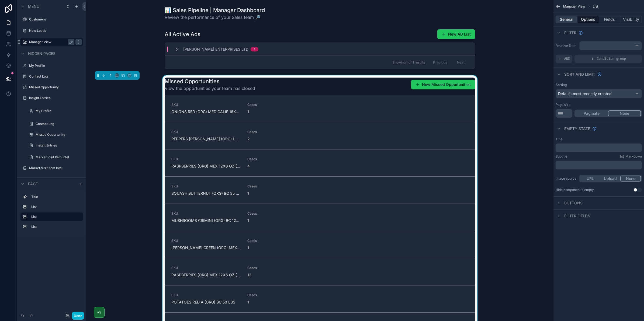
click at [566, 16] on button "General" at bounding box center [566, 20] width 22 height 8
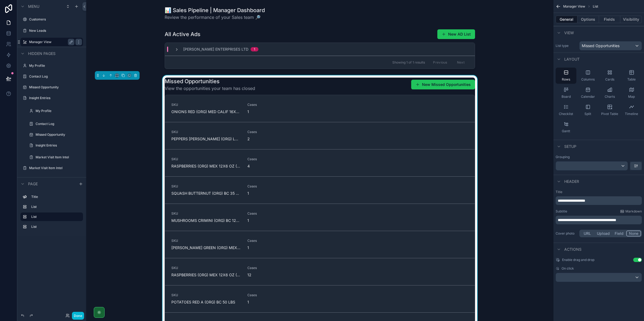
click at [614, 232] on button "Field" at bounding box center [619, 234] width 14 height 6
click at [632, 233] on button "None" at bounding box center [633, 234] width 14 height 6
click at [594, 20] on button "Options" at bounding box center [588, 20] width 22 height 8
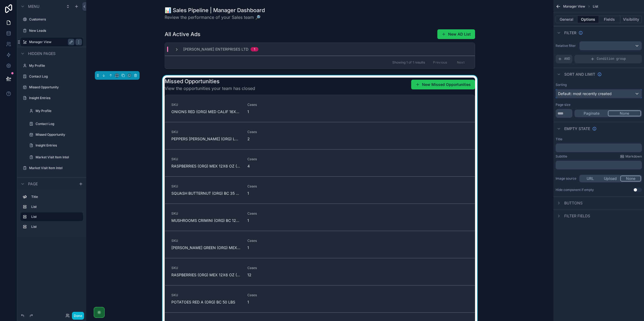
click at [608, 93] on span "Default: most recently created" at bounding box center [585, 93] width 54 height 5
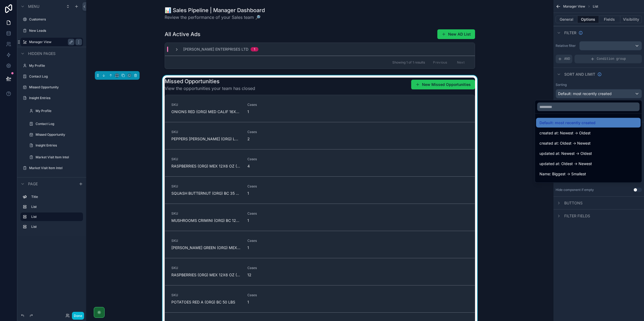
click at [608, 93] on div "scrollable content" at bounding box center [322, 160] width 644 height 321
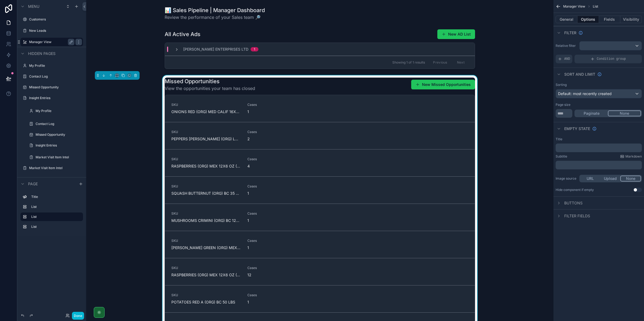
click at [591, 209] on div "Buttons" at bounding box center [598, 202] width 90 height 13
drag, startPoint x: 581, startPoint y: 204, endPoint x: 575, endPoint y: 203, distance: 6.0
click at [576, 203] on div "Buttons" at bounding box center [598, 202] width 90 height 13
click at [575, 203] on span "Buttons" at bounding box center [573, 202] width 18 height 5
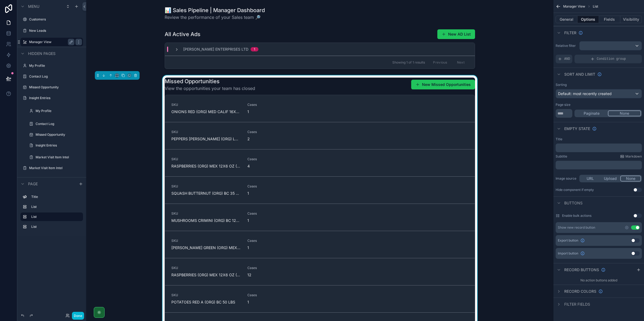
click at [575, 202] on span "Buttons" at bounding box center [573, 202] width 18 height 5
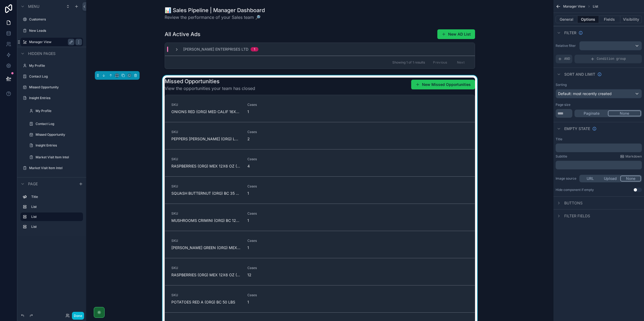
click at [576, 213] on span "Filter fields" at bounding box center [577, 215] width 26 height 5
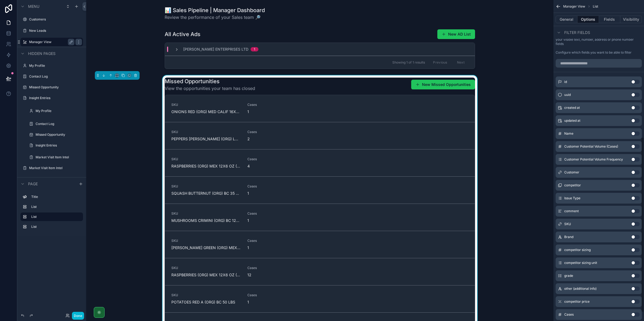
scroll to position [90, 0]
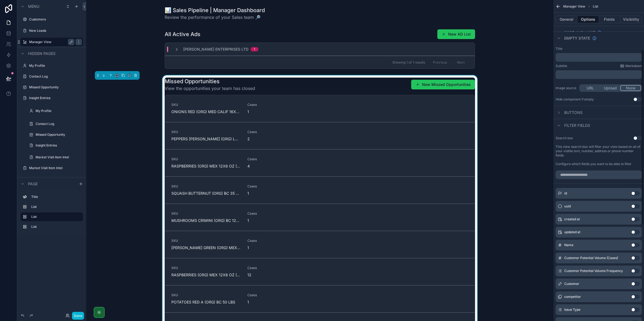
click at [566, 125] on span "Filter fields" at bounding box center [577, 125] width 26 height 5
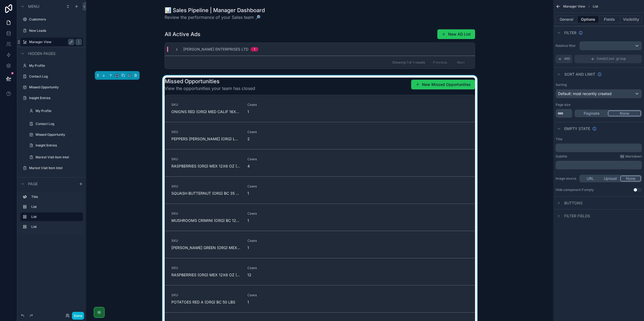
click at [611, 12] on div "Manager View List" at bounding box center [598, 6] width 90 height 13
click at [609, 19] on button "Fields" at bounding box center [610, 20] width 22 height 8
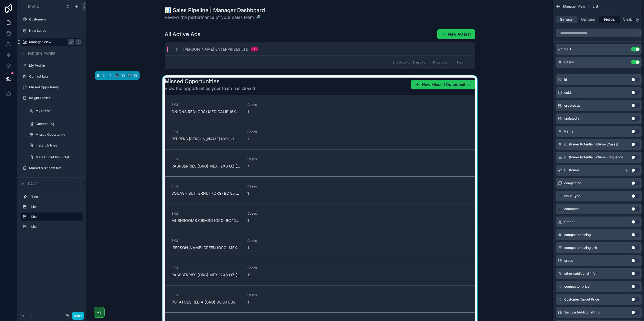
click at [568, 22] on button "General" at bounding box center [566, 20] width 22 height 8
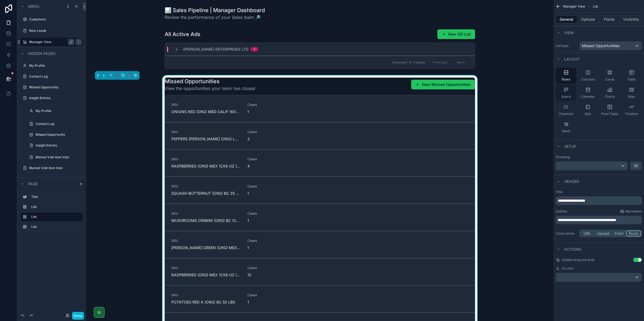
click at [570, 95] on span "Board" at bounding box center [565, 97] width 9 height 4
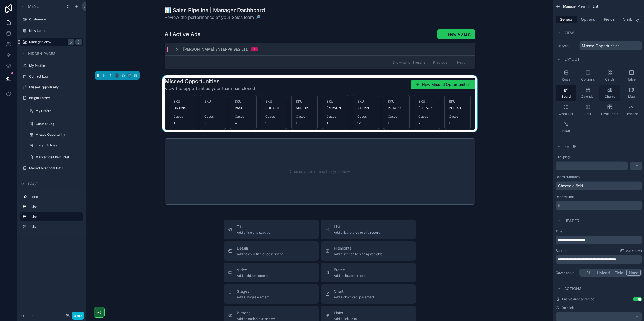
click at [609, 91] on icon "scrollable content" at bounding box center [609, 90] width 1 height 3
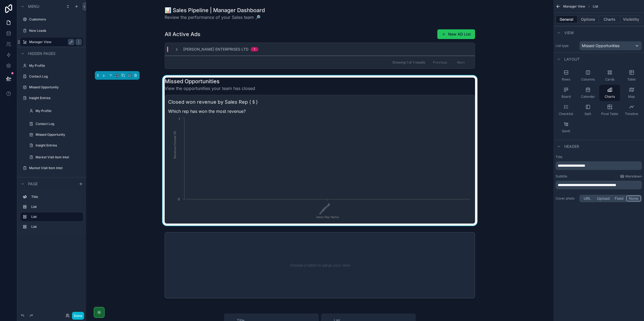
click at [593, 26] on div "View" at bounding box center [598, 32] width 90 height 13
click at [591, 22] on button "Options" at bounding box center [588, 20] width 22 height 8
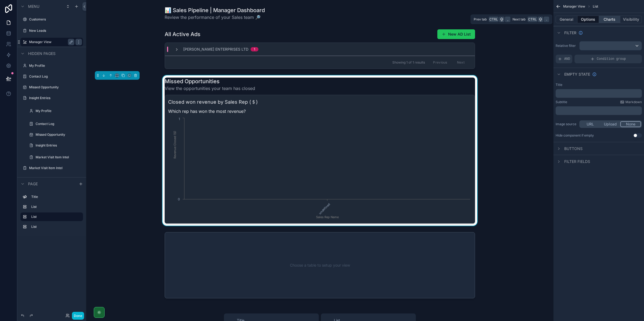
click at [606, 20] on button "Charts" at bounding box center [610, 20] width 22 height 8
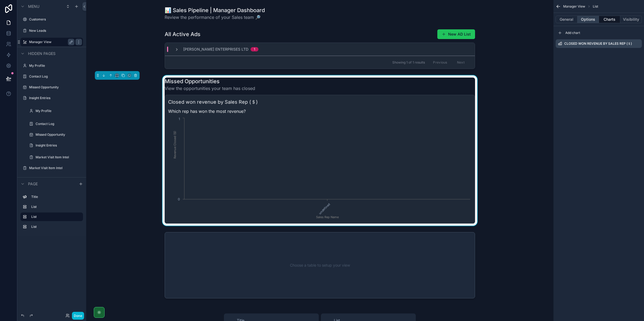
click at [589, 18] on button "Options" at bounding box center [588, 20] width 22 height 8
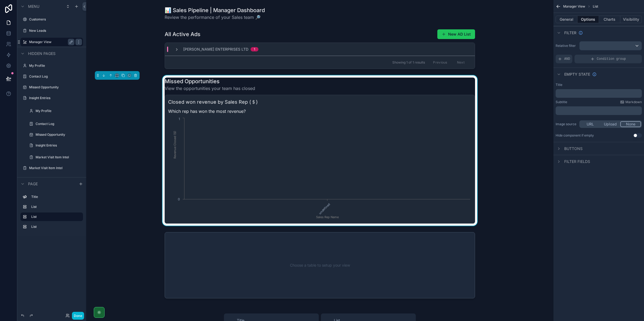
click at [598, 21] on button "Options" at bounding box center [588, 20] width 22 height 8
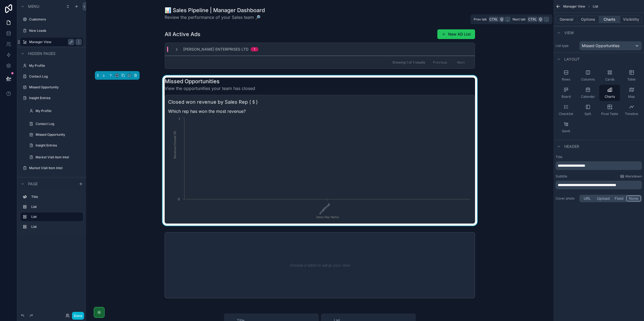
click at [612, 18] on button "Charts" at bounding box center [610, 20] width 22 height 8
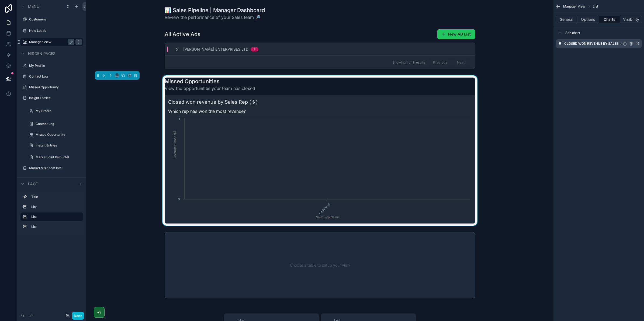
click at [604, 42] on label "Closed won revenue by Sales Rep (＄)" at bounding box center [593, 43] width 58 height 4
click at [637, 44] on icon "scrollable content" at bounding box center [638, 43] width 2 height 2
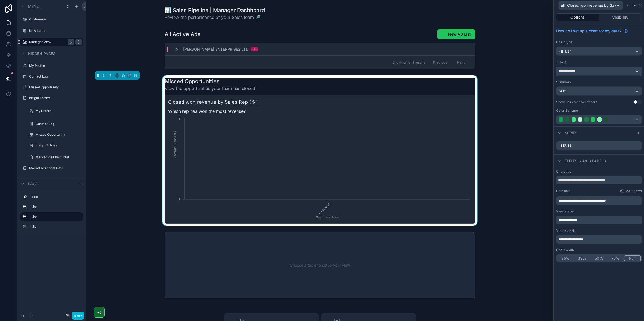
click at [588, 73] on div "**********" at bounding box center [598, 71] width 85 height 9
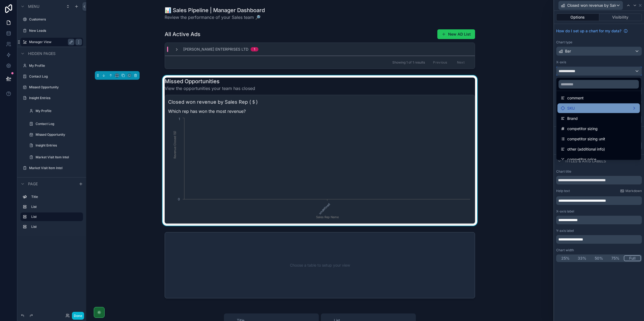
scroll to position [67, 0]
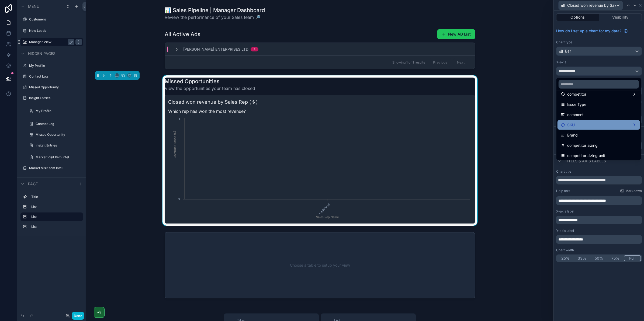
click at [591, 123] on div "SKU" at bounding box center [598, 125] width 76 height 6
